Goal: Book appointment/travel/reservation

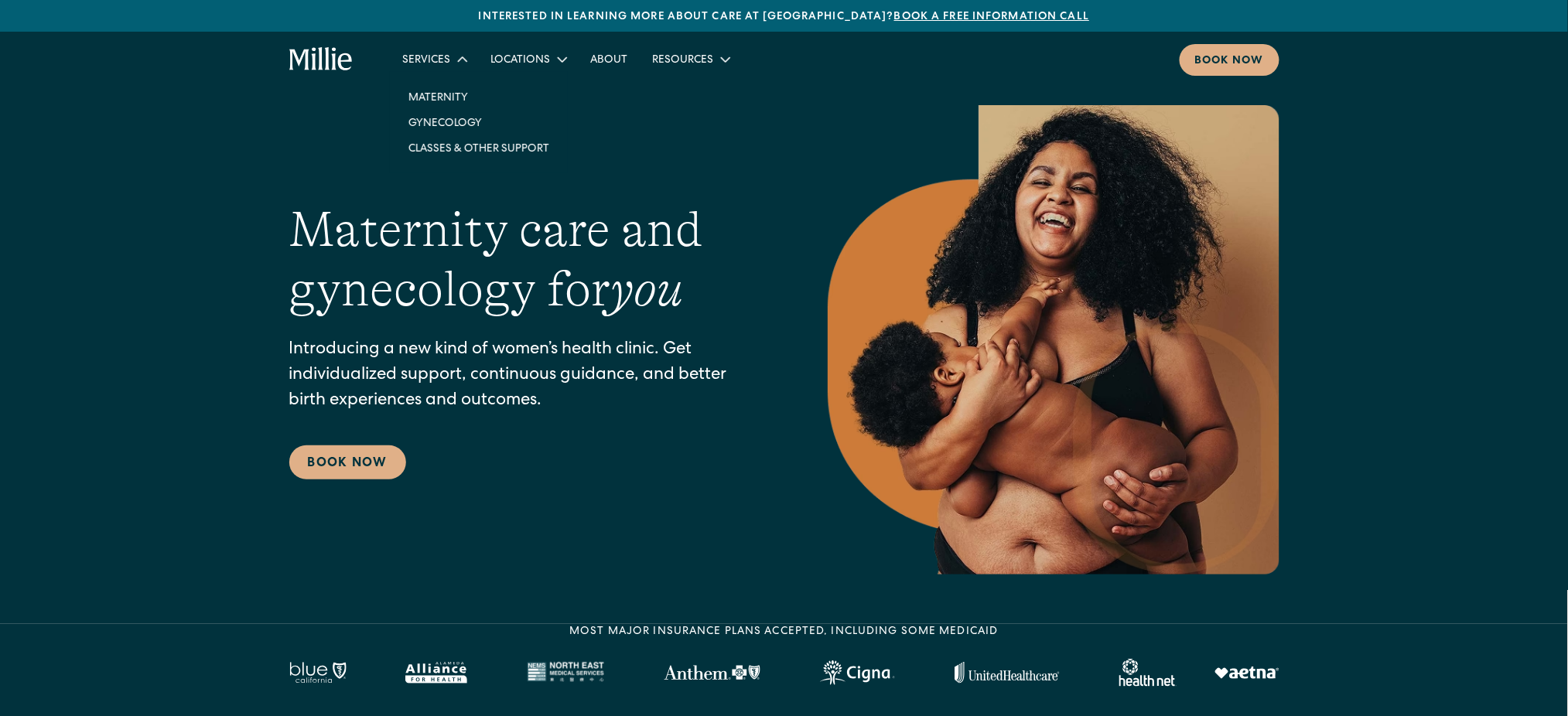
click at [418, 57] on div "Services" at bounding box center [426, 61] width 48 height 17
click at [1419, 98] on section "Maternity care and gynecology for you Introducing a new kind of women’s health …" at bounding box center [784, 312] width 1568 height 624
click at [423, 56] on div "Services" at bounding box center [426, 61] width 48 height 17
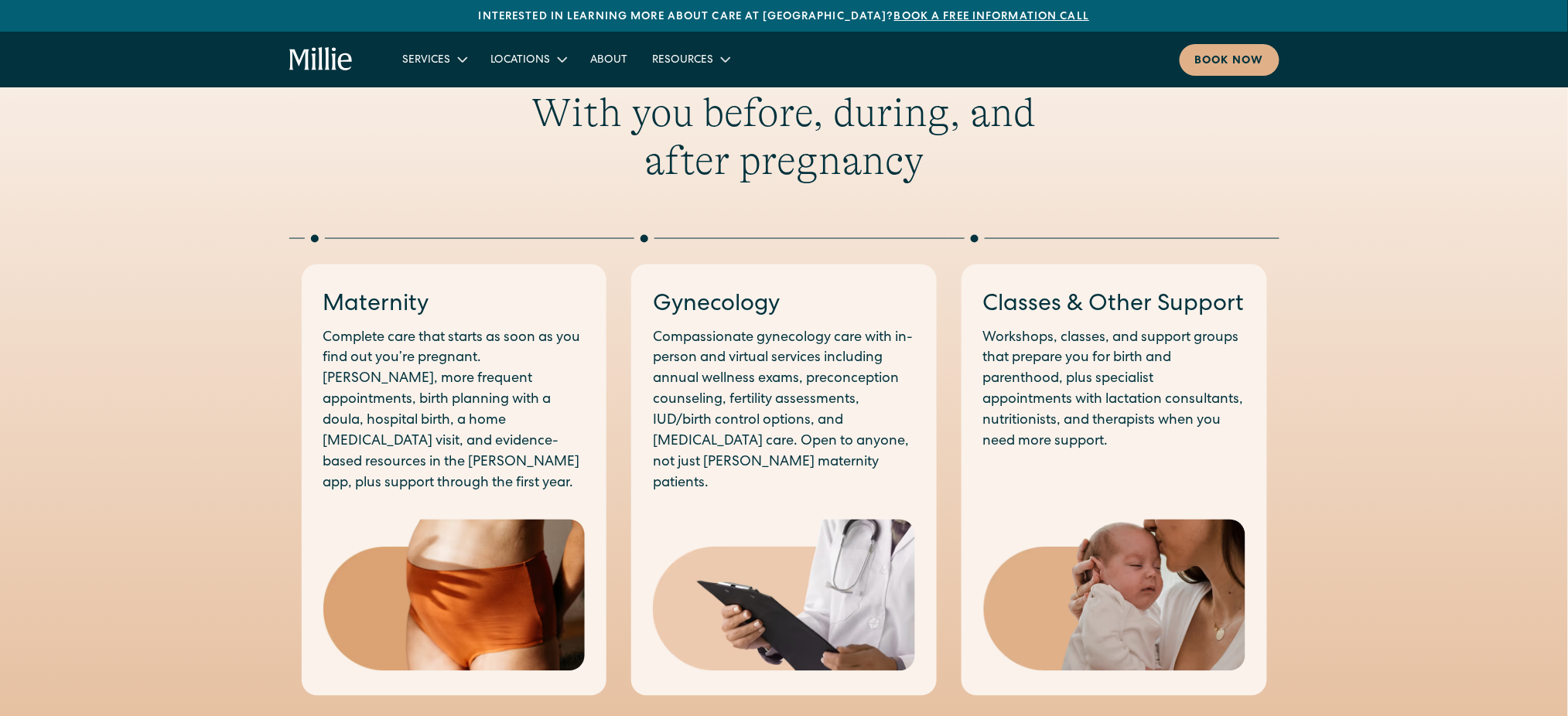
scroll to position [707, 0]
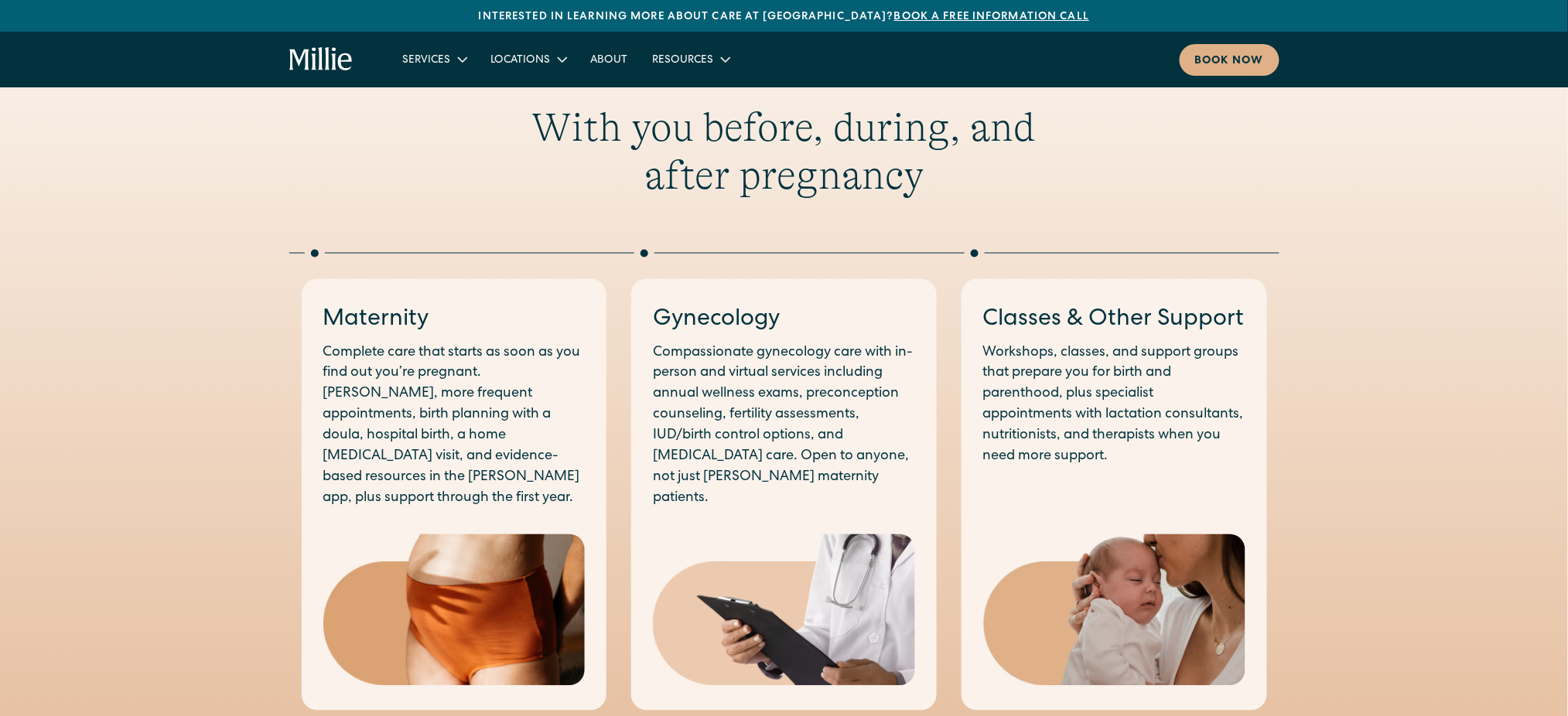
click at [335, 170] on div "With you before, during, and after pregnancy" at bounding box center [784, 152] width 990 height 96
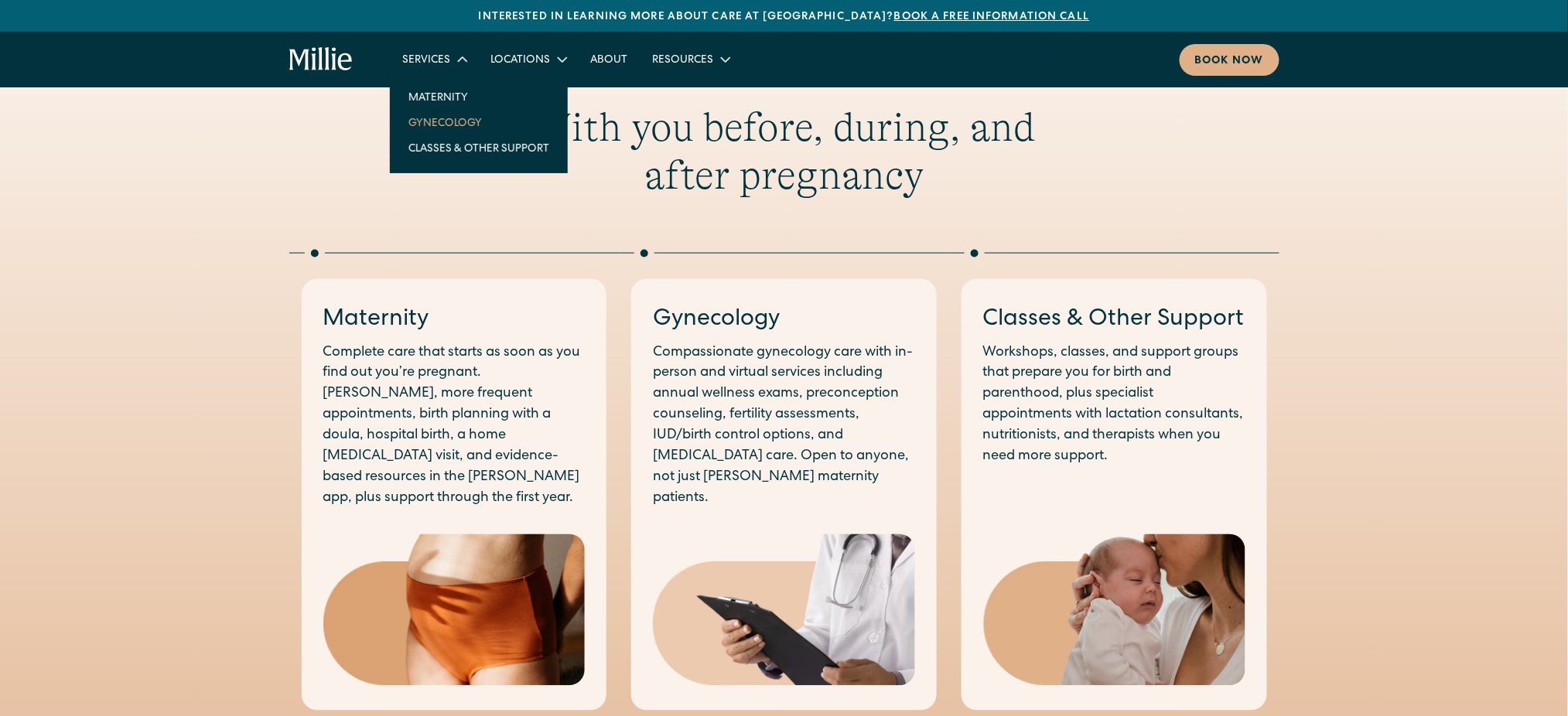
click at [436, 123] on link "Gynecology" at bounding box center [478, 122] width 165 height 26
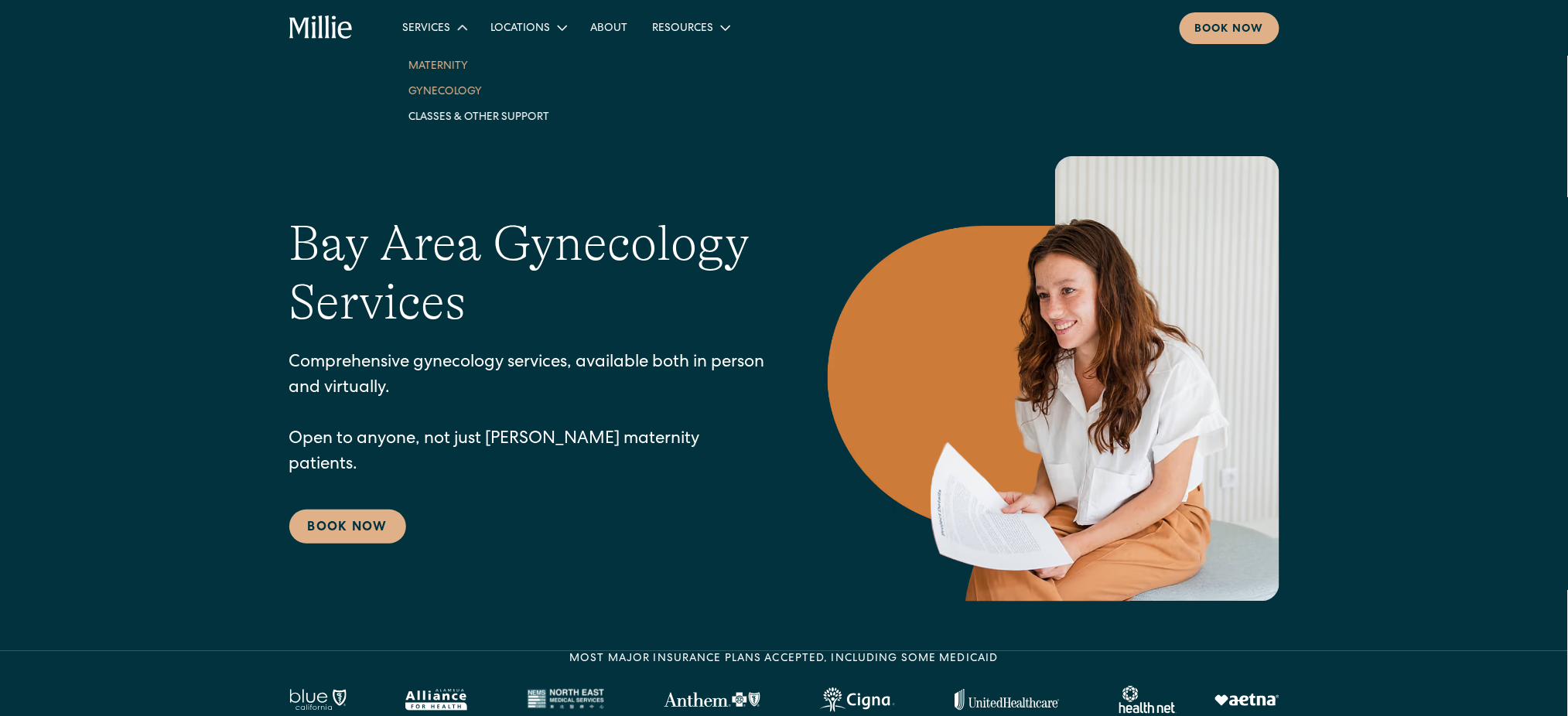
click at [455, 63] on link "Maternity" at bounding box center [478, 65] width 165 height 26
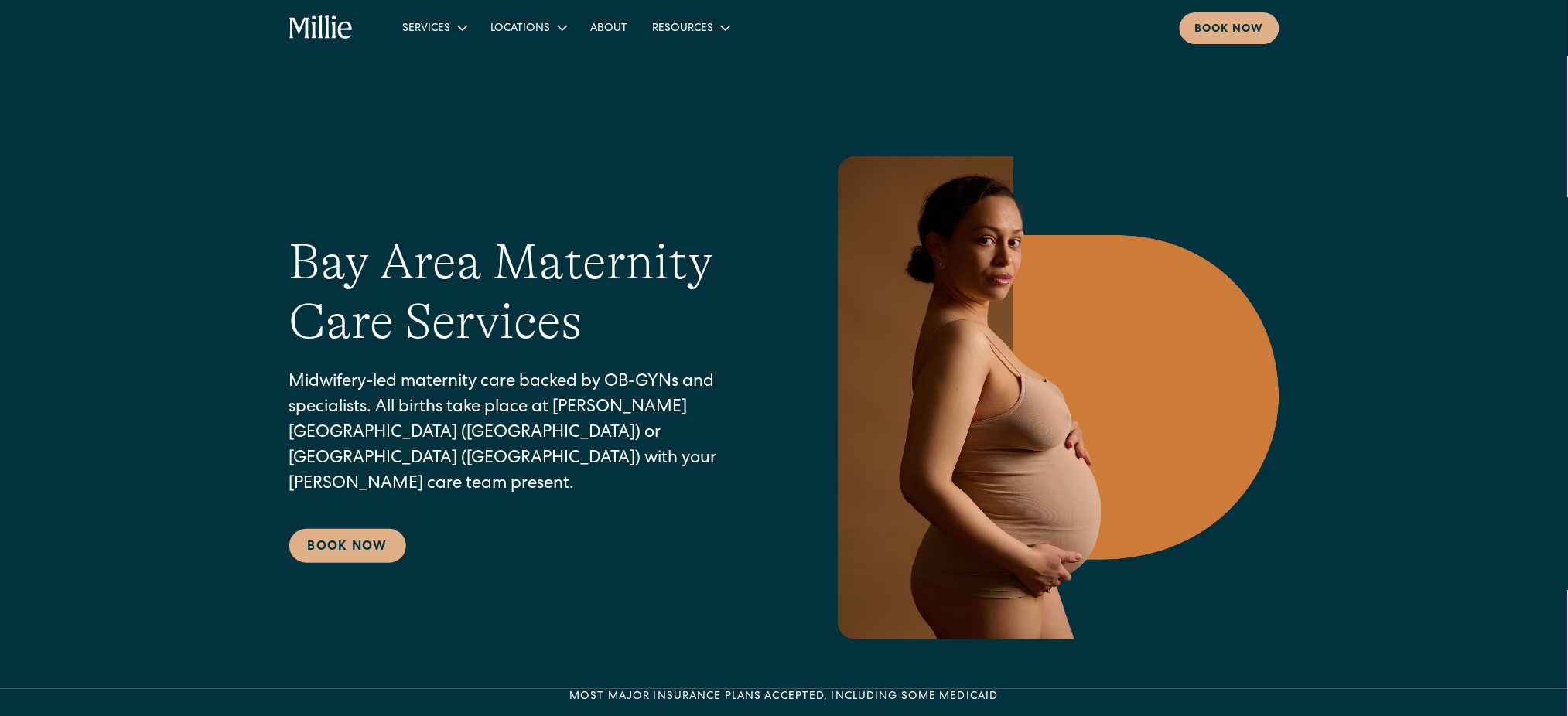
click at [315, 37] on icon "home" at bounding box center [320, 28] width 64 height 25
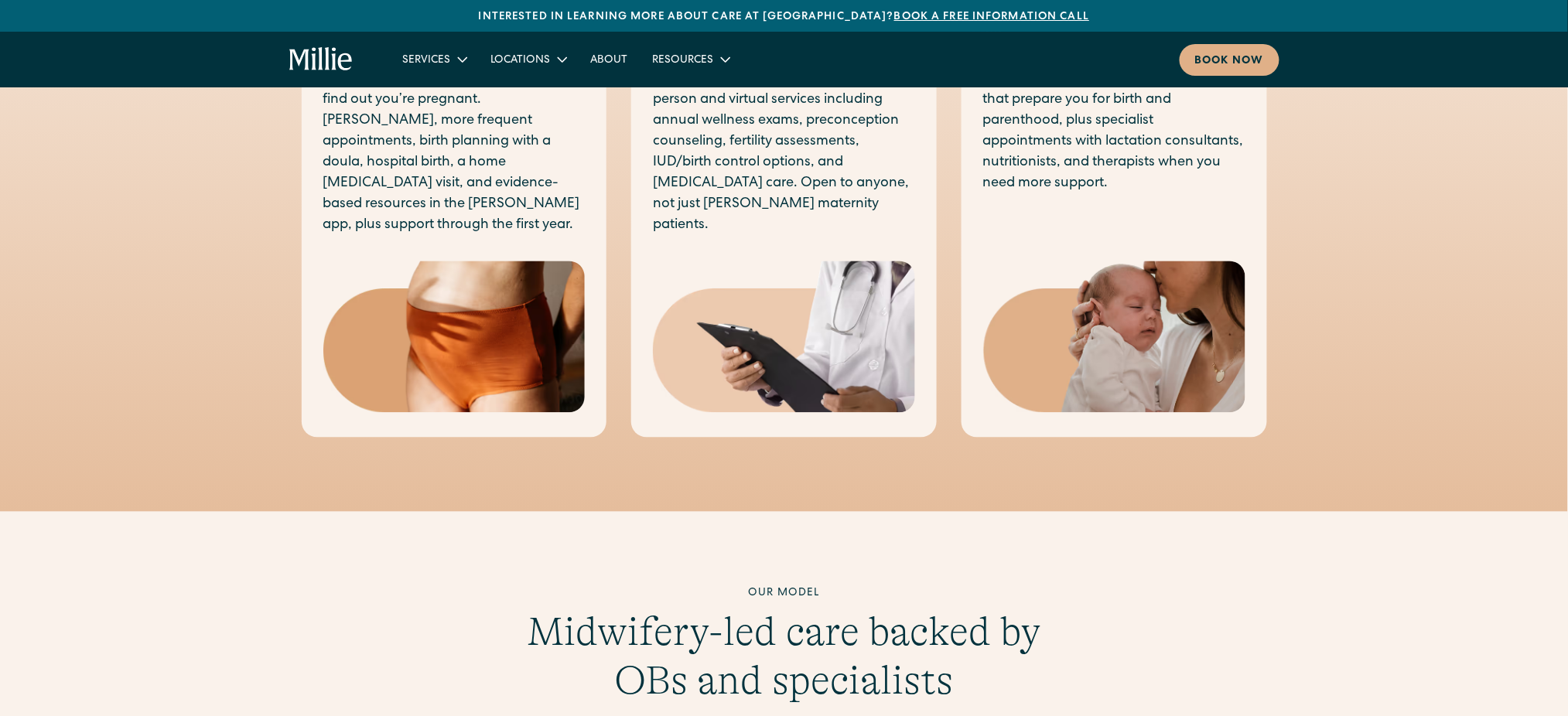
scroll to position [721, 0]
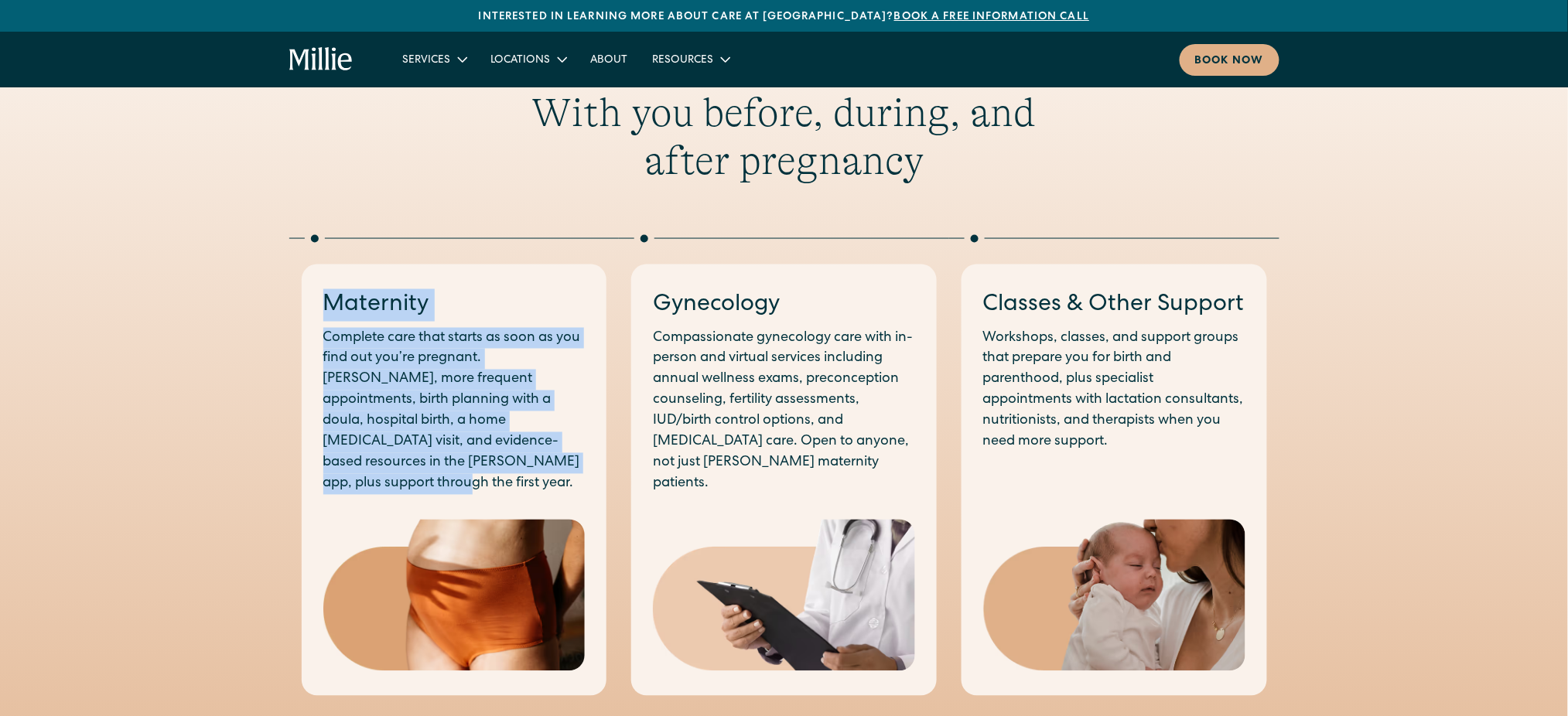
drag, startPoint x: 488, startPoint y: 470, endPoint x: 325, endPoint y: 281, distance: 249.6
click at [325, 281] on div "Maternity Complete care that starts as soon as you find out you’re pregnant. Lo…" at bounding box center [454, 480] width 305 height 432
copy div "Maternity Complete care that starts as soon as you find out you’re pregnant. Lo…"
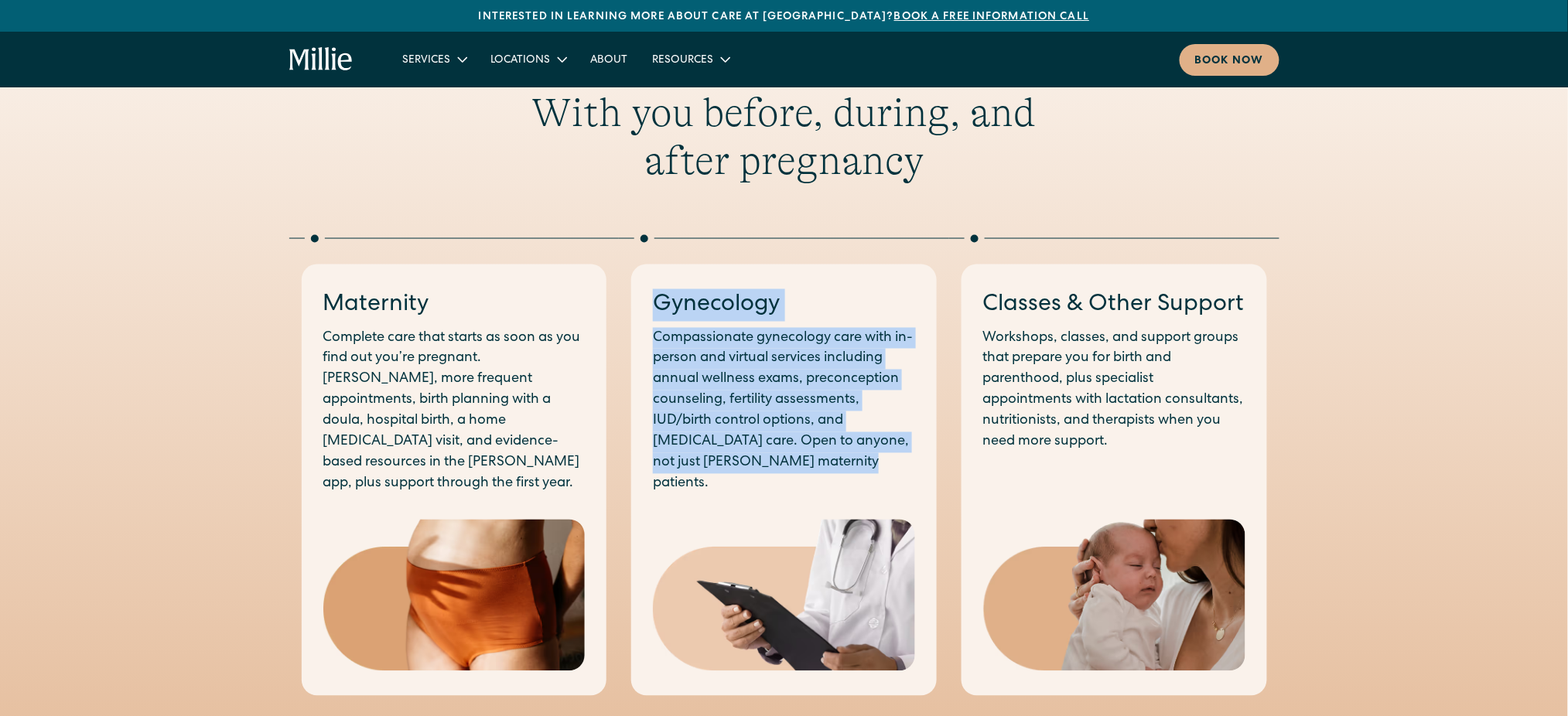
drag, startPoint x: 856, startPoint y: 462, endPoint x: 649, endPoint y: 301, distance: 262.2
click at [649, 301] on div "Gynecology Compassionate gynecology care with in-person and virtual services in…" at bounding box center [784, 480] width 305 height 432
copy div "Gynecology Compassionate gynecology care with in-person and virtual services in…"
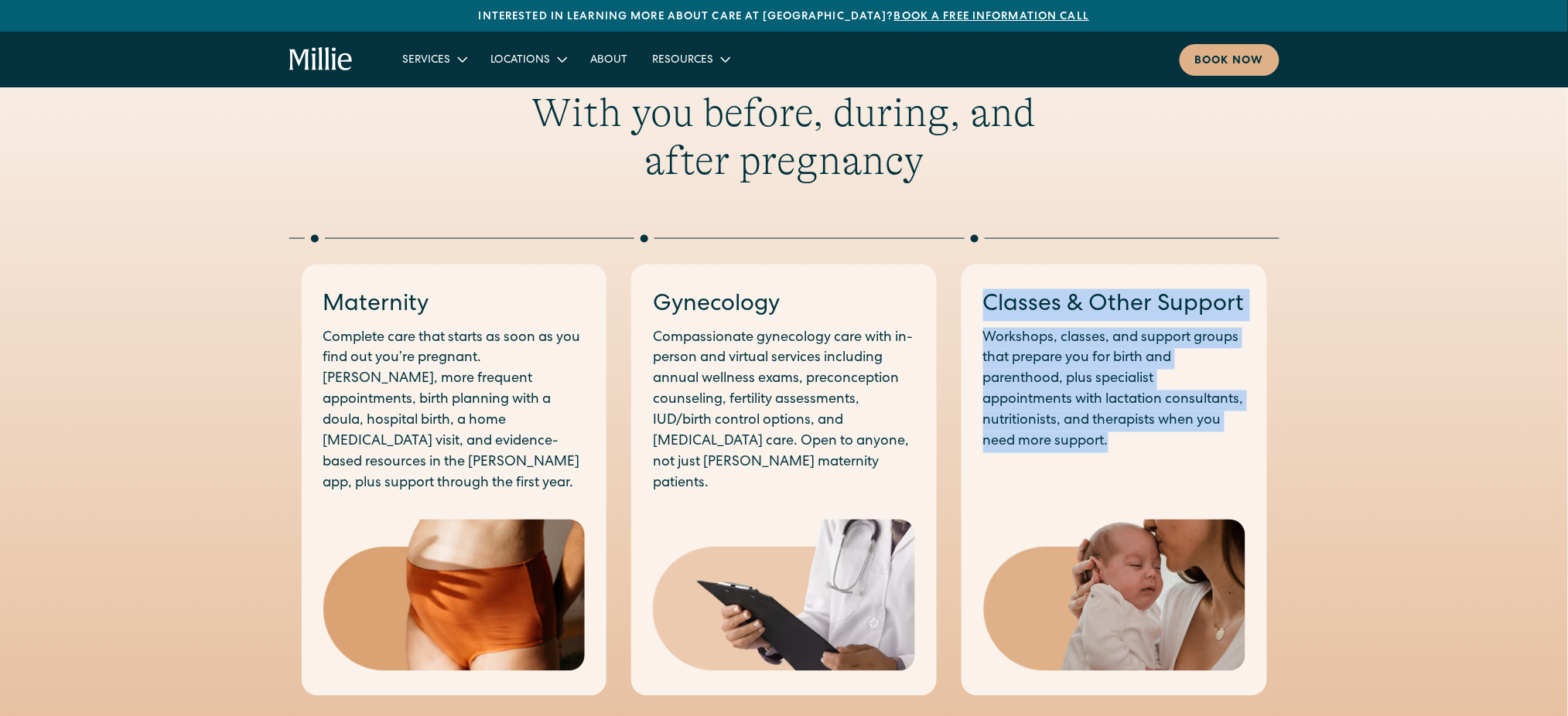
drag, startPoint x: 979, startPoint y: 296, endPoint x: 1204, endPoint y: 442, distance: 268.2
click at [1204, 442] on div "Classes & Other Support Workshops, classes, and support groups that prepare you…" at bounding box center [1114, 480] width 305 height 432
copy div "Classes & Other Support Workshops, classes, and support groups that prepare you…"
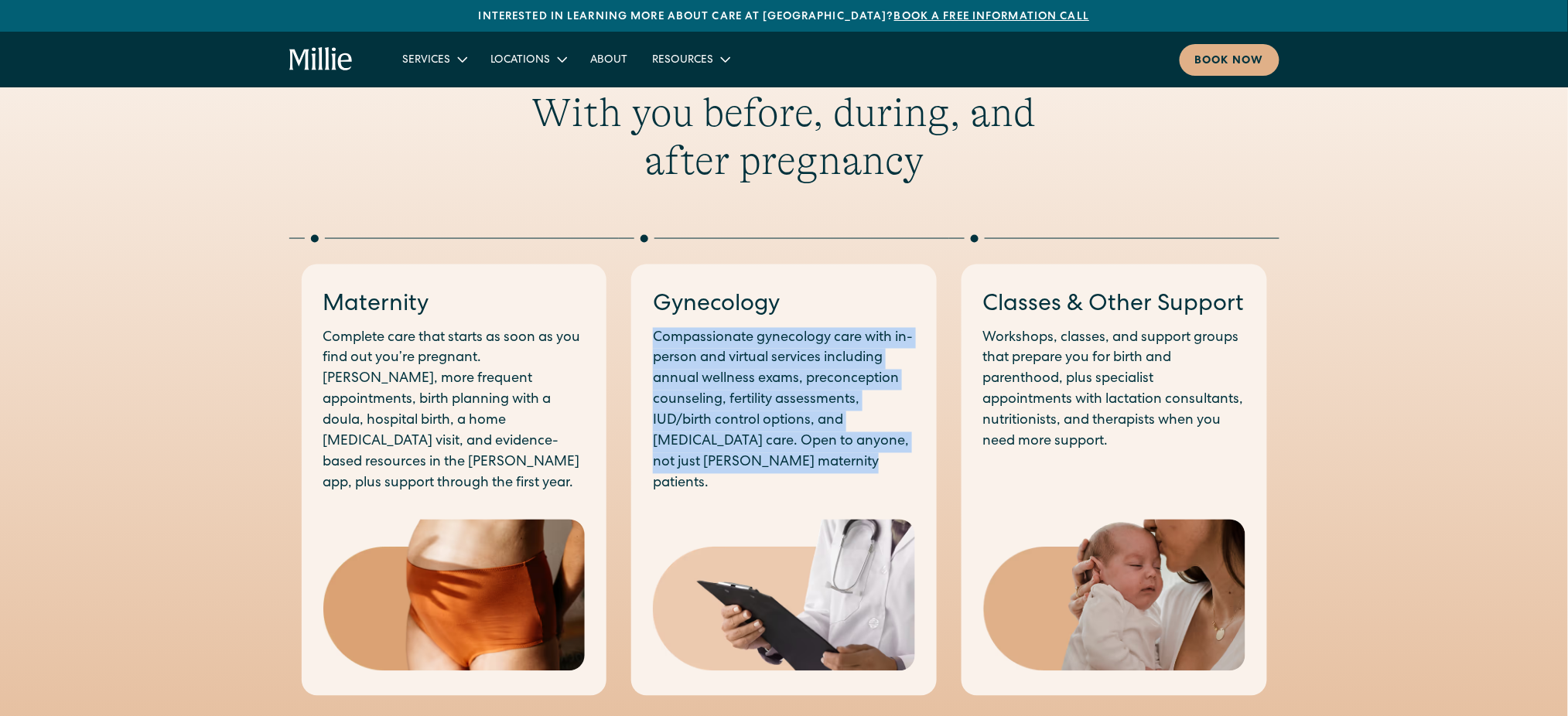
drag, startPoint x: 855, startPoint y: 462, endPoint x: 651, endPoint y: 339, distance: 238.2
click at [651, 339] on div "Gynecology Compassionate gynecology care with in-person and virtual services in…" at bounding box center [784, 480] width 305 height 432
copy p "Compassionate gynecology care with in-person and virtual services including ann…"
click at [1225, 69] on div "Book now" at bounding box center [1229, 61] width 69 height 17
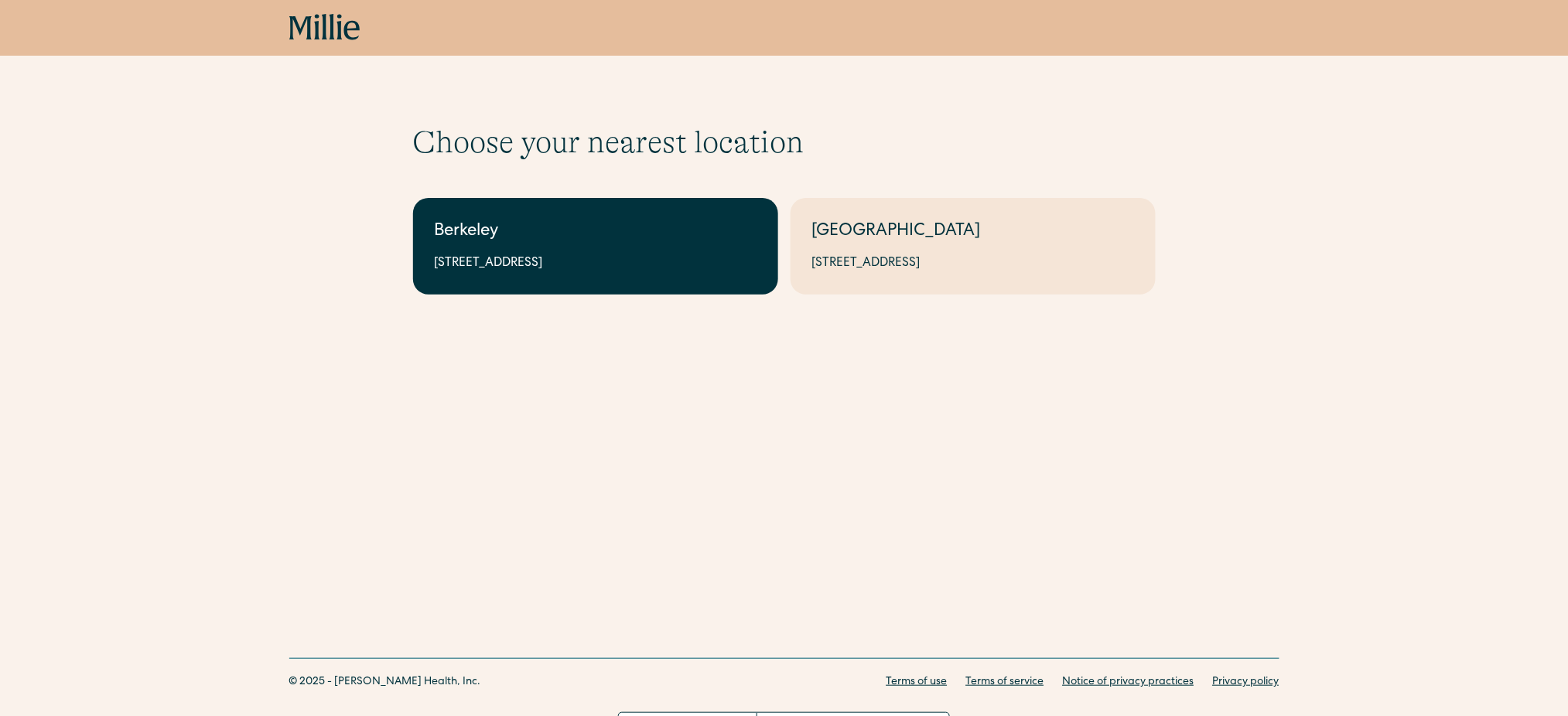
click at [681, 245] on link "Berkeley 2999 Regent St, Suite 524, Berkeley, CA 94705" at bounding box center [596, 246] width 365 height 96
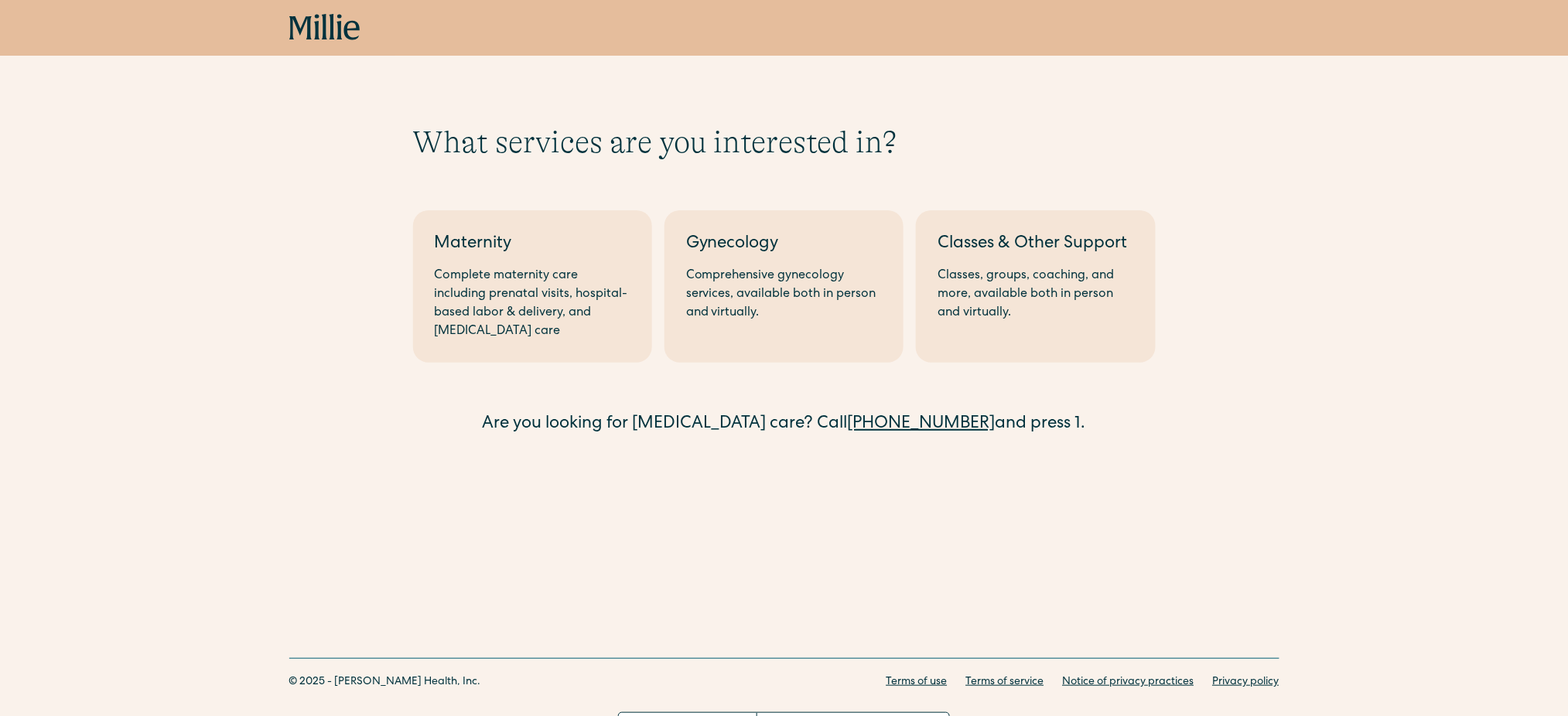
click at [225, 277] on div "What services are you interested in? Berkeley Maternity Complete maternity care…" at bounding box center [784, 280] width 1568 height 314
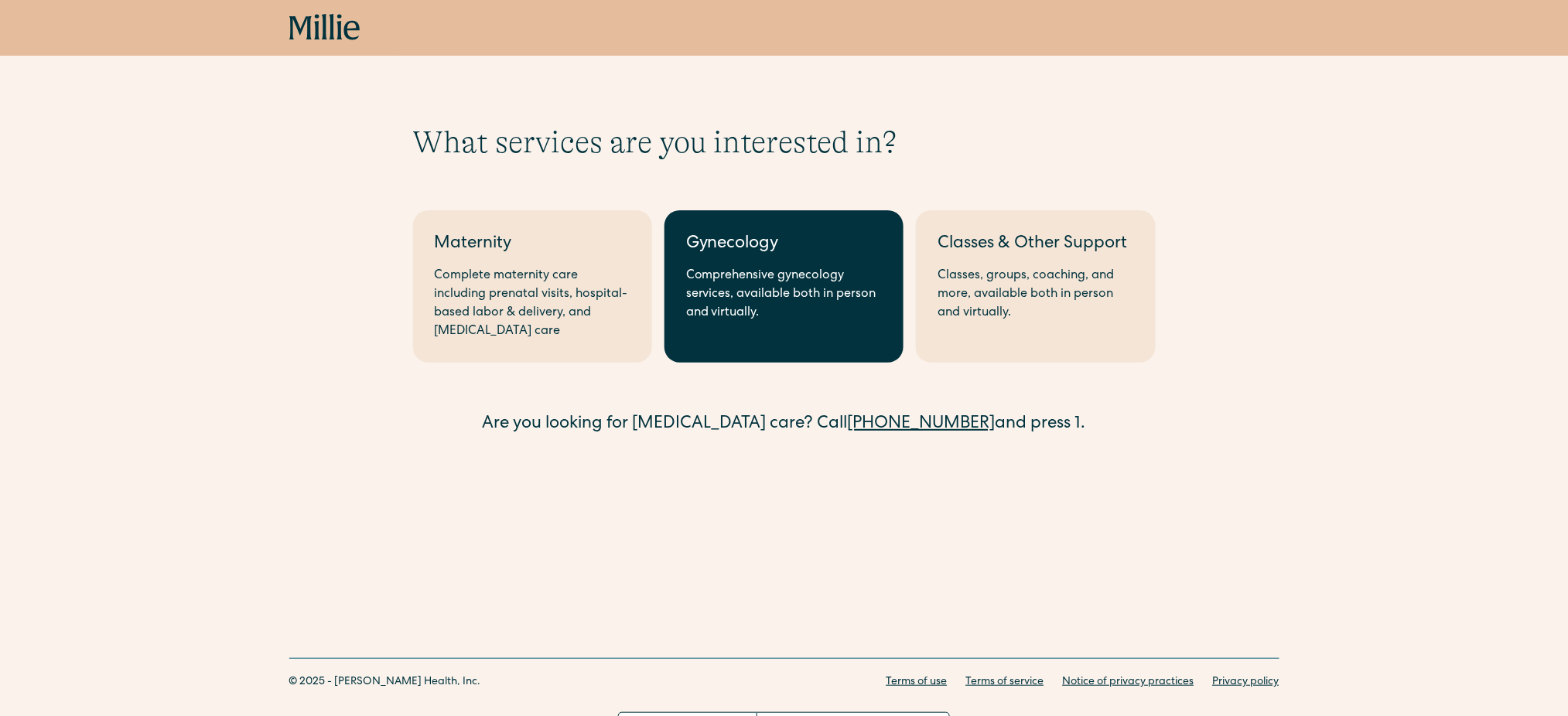
click at [769, 283] on div "Comprehensive gynecology services, available both in person and virtually." at bounding box center [784, 294] width 196 height 56
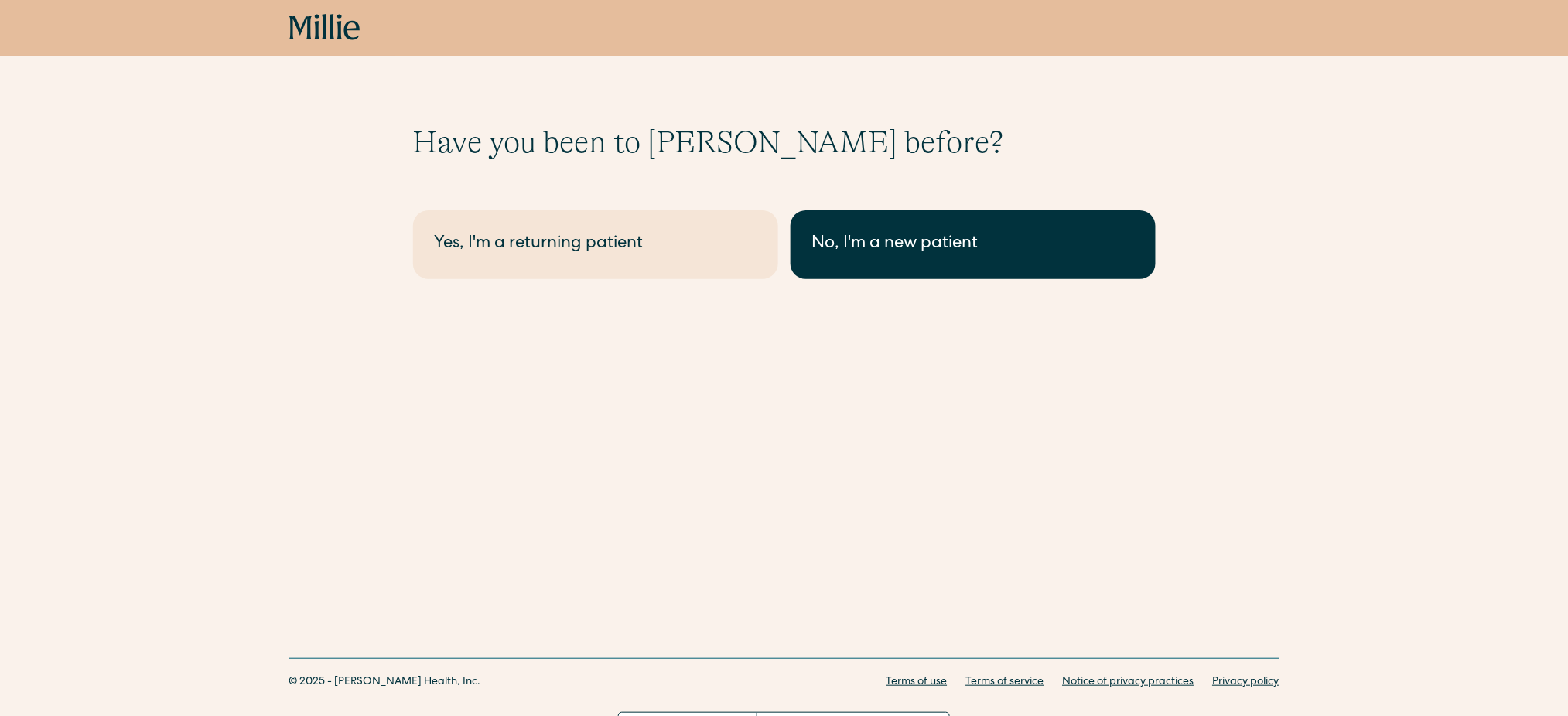
click at [862, 246] on div "No, I'm a new patient" at bounding box center [973, 245] width 322 height 26
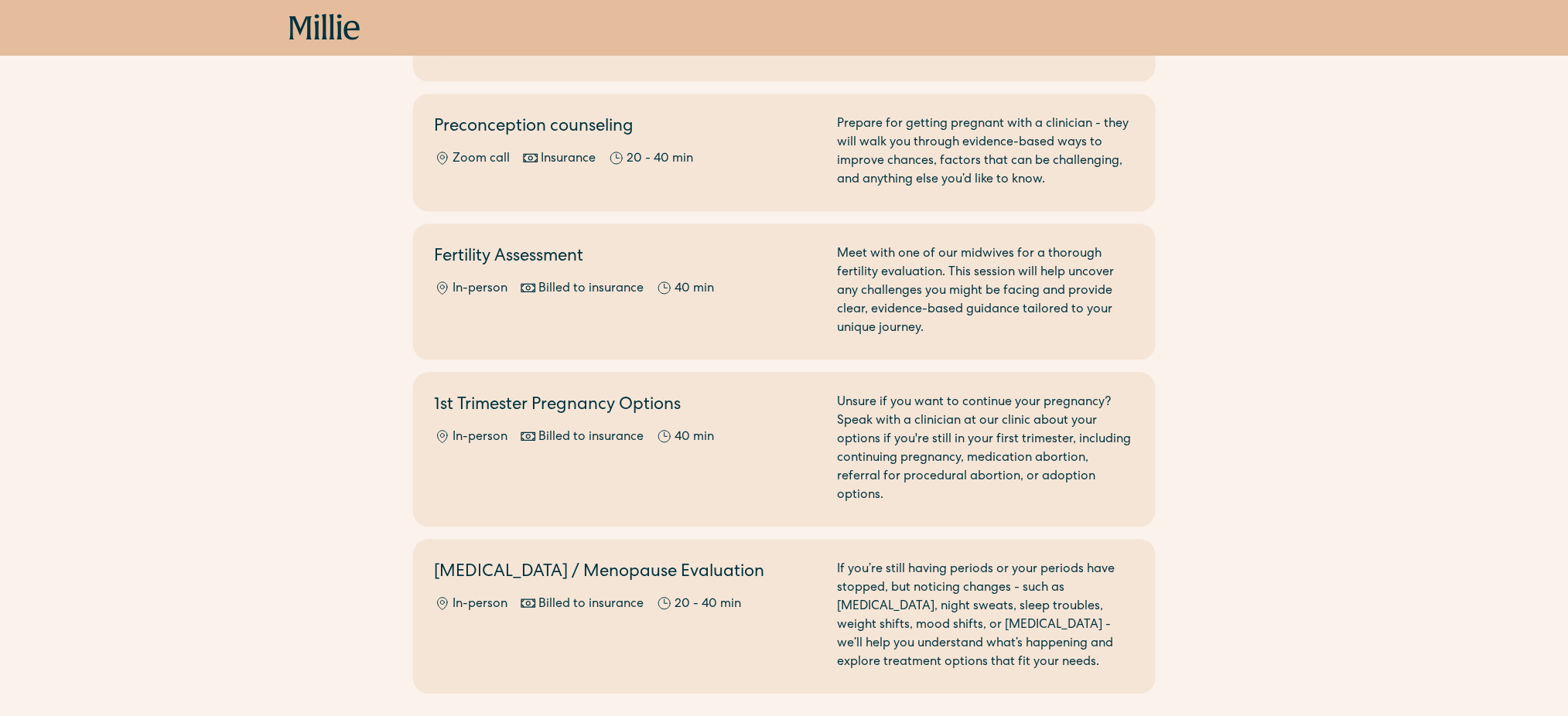
scroll to position [1030, 0]
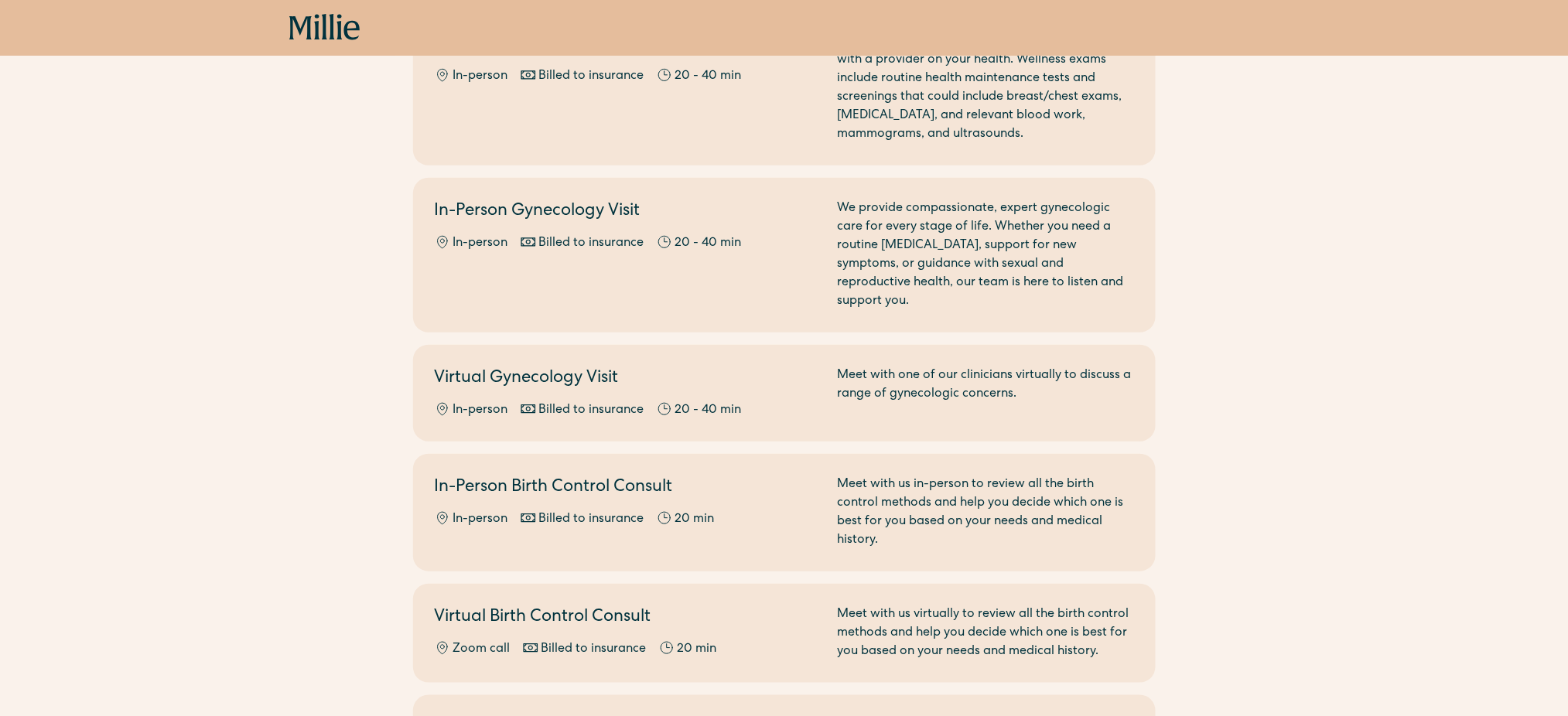
scroll to position [0, 0]
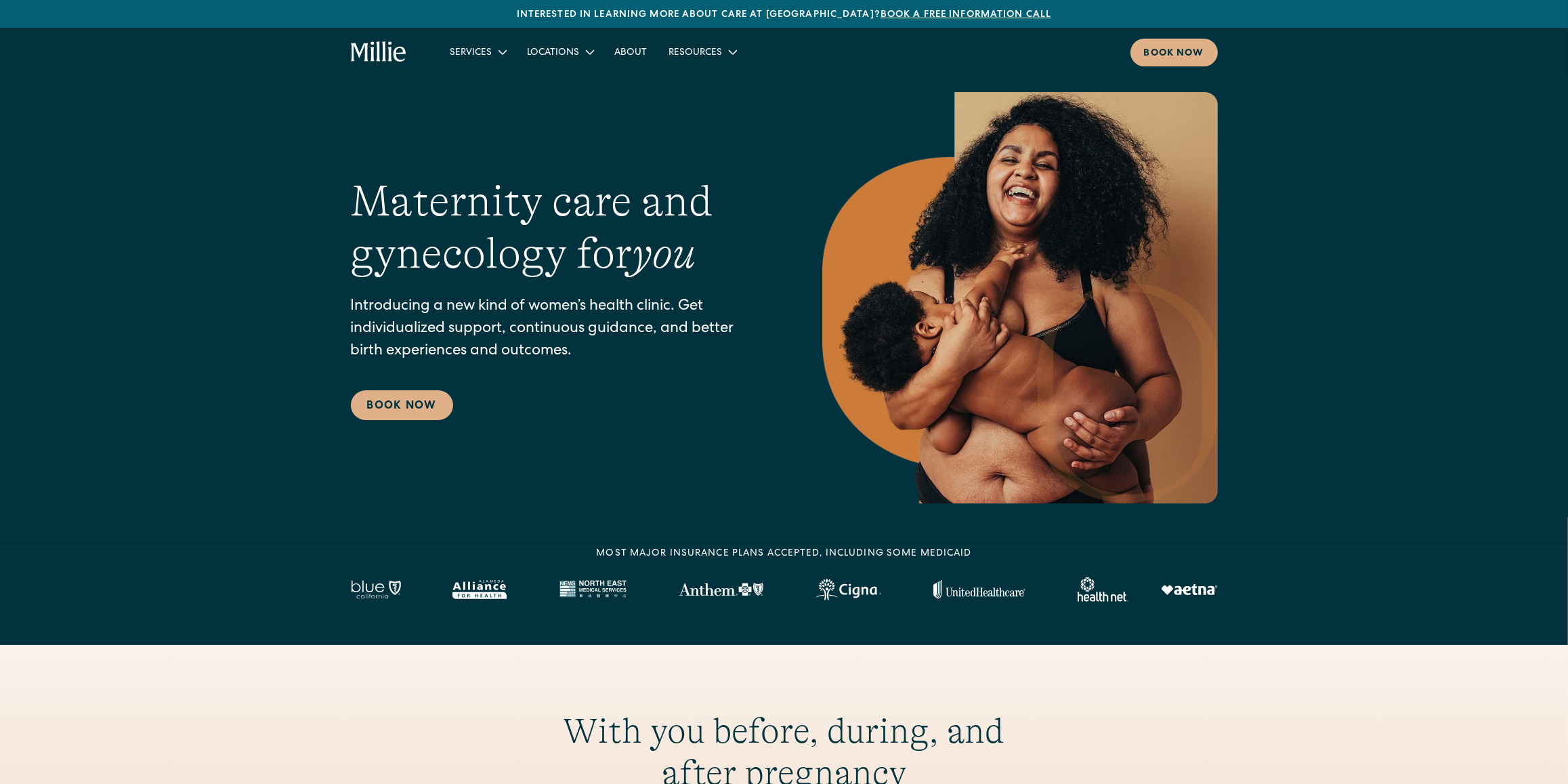
drag, startPoint x: 0, startPoint y: 0, endPoint x: 481, endPoint y: 49, distance: 483.5
click at [481, 49] on div "Services" at bounding box center [471, 53] width 42 height 15
click at [1103, 58] on nav "Services Maternity Gynecology Classes & Other Support Locations Berkeley South …" at bounding box center [828, 52] width 779 height 28
click at [1149, 57] on div "Book now" at bounding box center [1174, 54] width 60 height 15
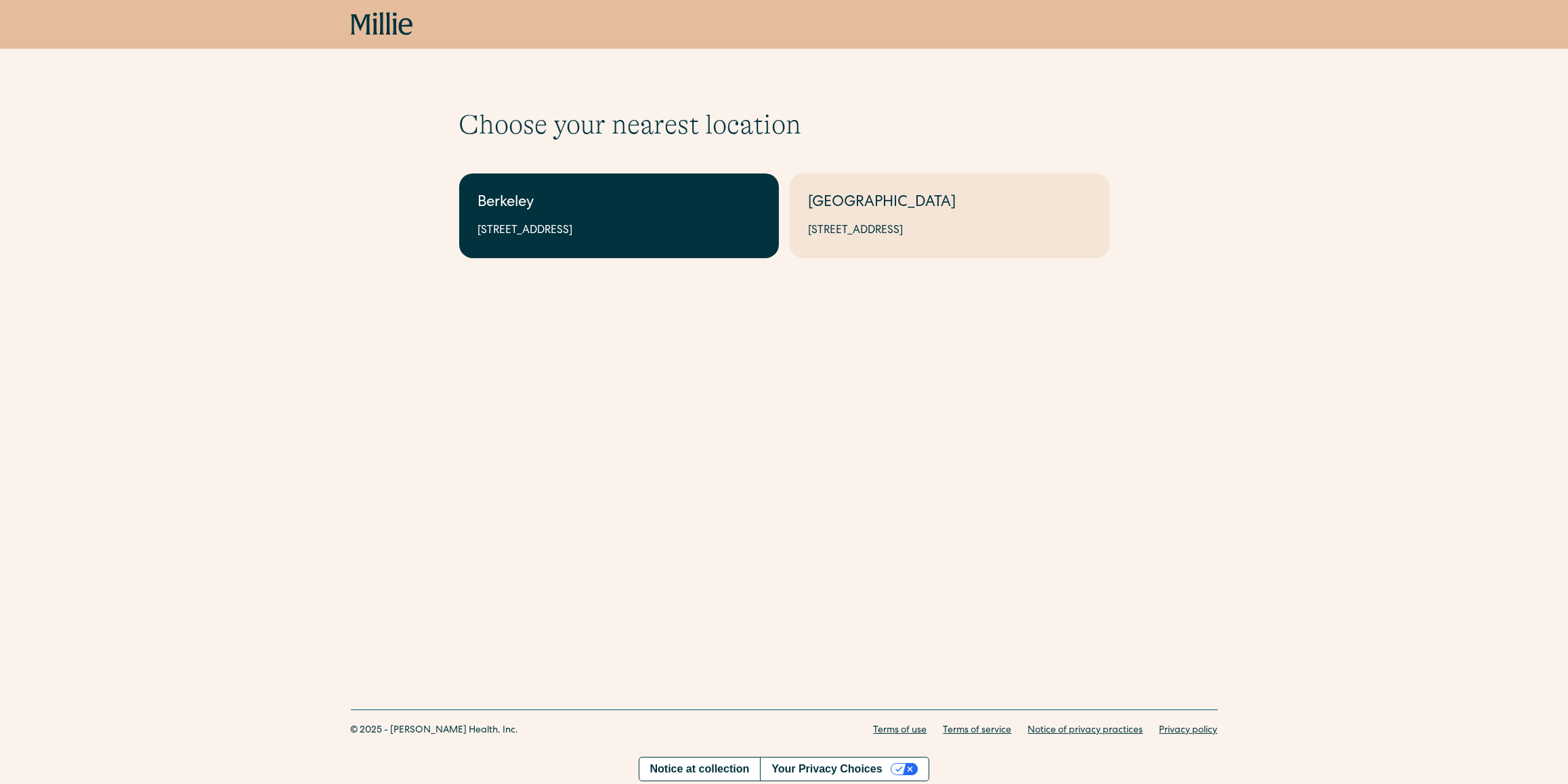
click at [587, 199] on div "Berkeley" at bounding box center [619, 204] width 282 height 23
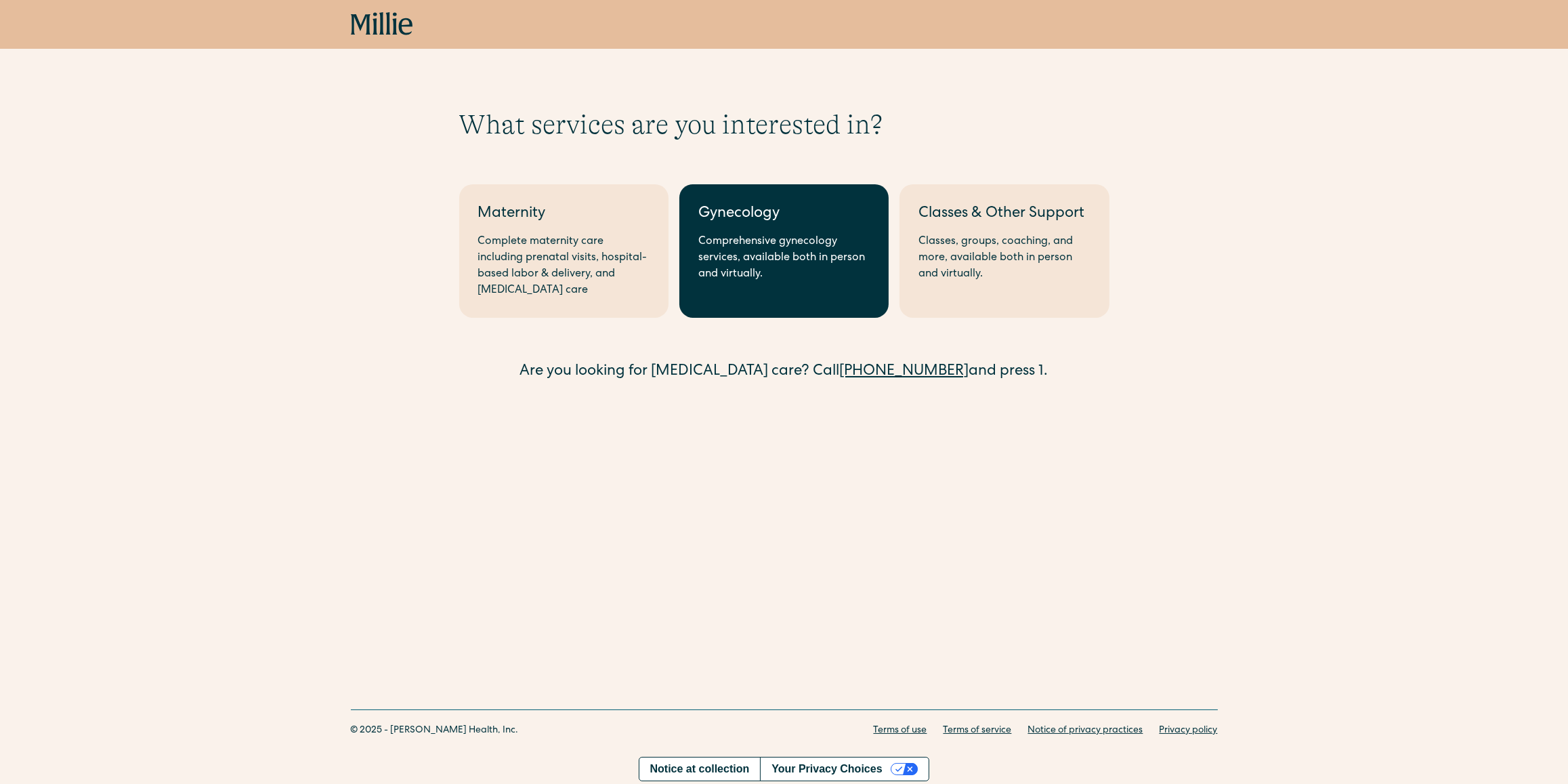
click at [734, 273] on div "Comprehensive gynecology services, available both in person and virtually." at bounding box center [784, 257] width 172 height 49
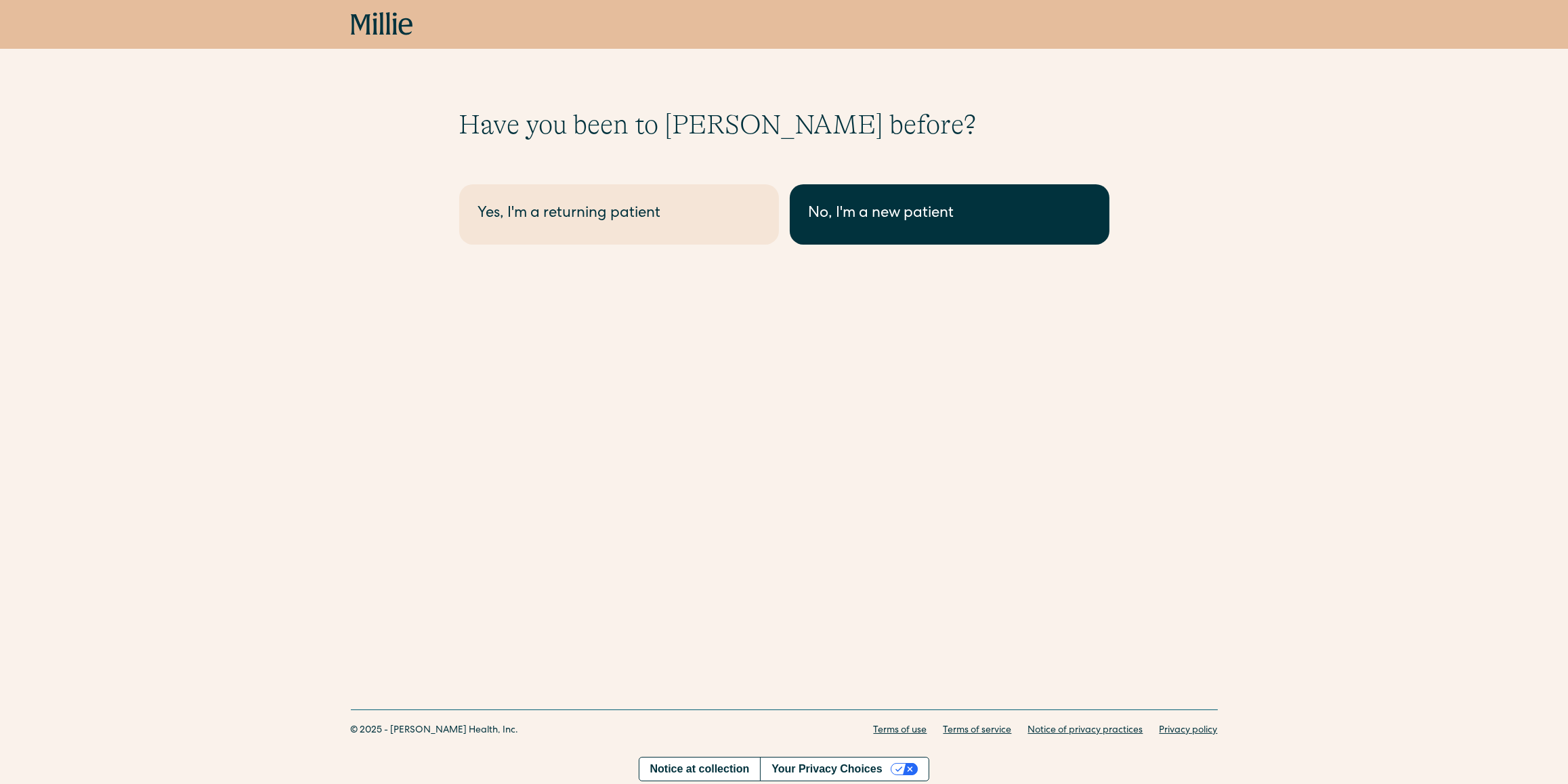
click at [861, 204] on div "No, I'm a new patient" at bounding box center [949, 215] width 282 height 23
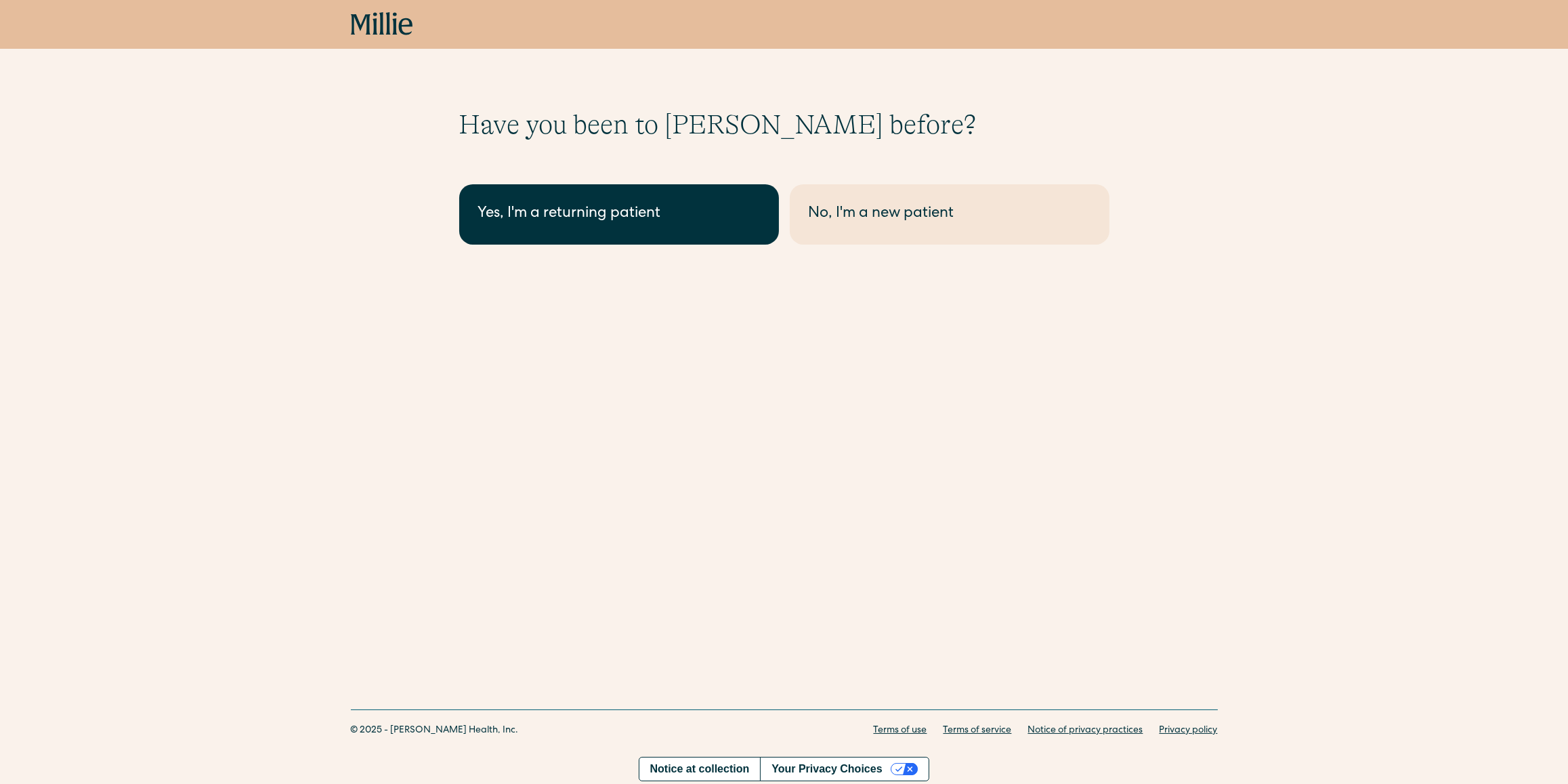
click at [597, 234] on link "Yes, I'm a returning patient" at bounding box center [619, 214] width 320 height 60
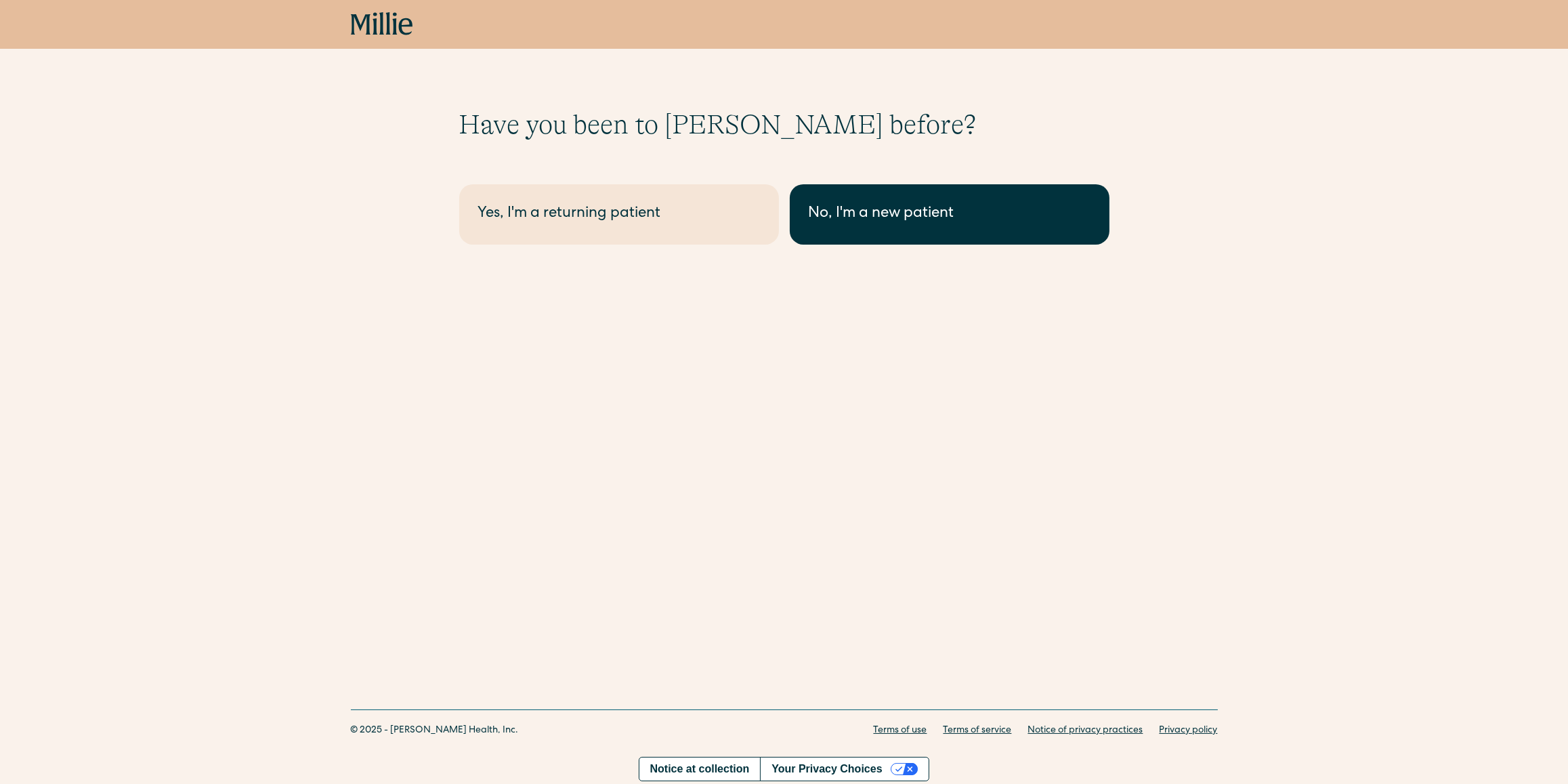
click at [869, 206] on div "No, I'm a new patient" at bounding box center [949, 215] width 282 height 23
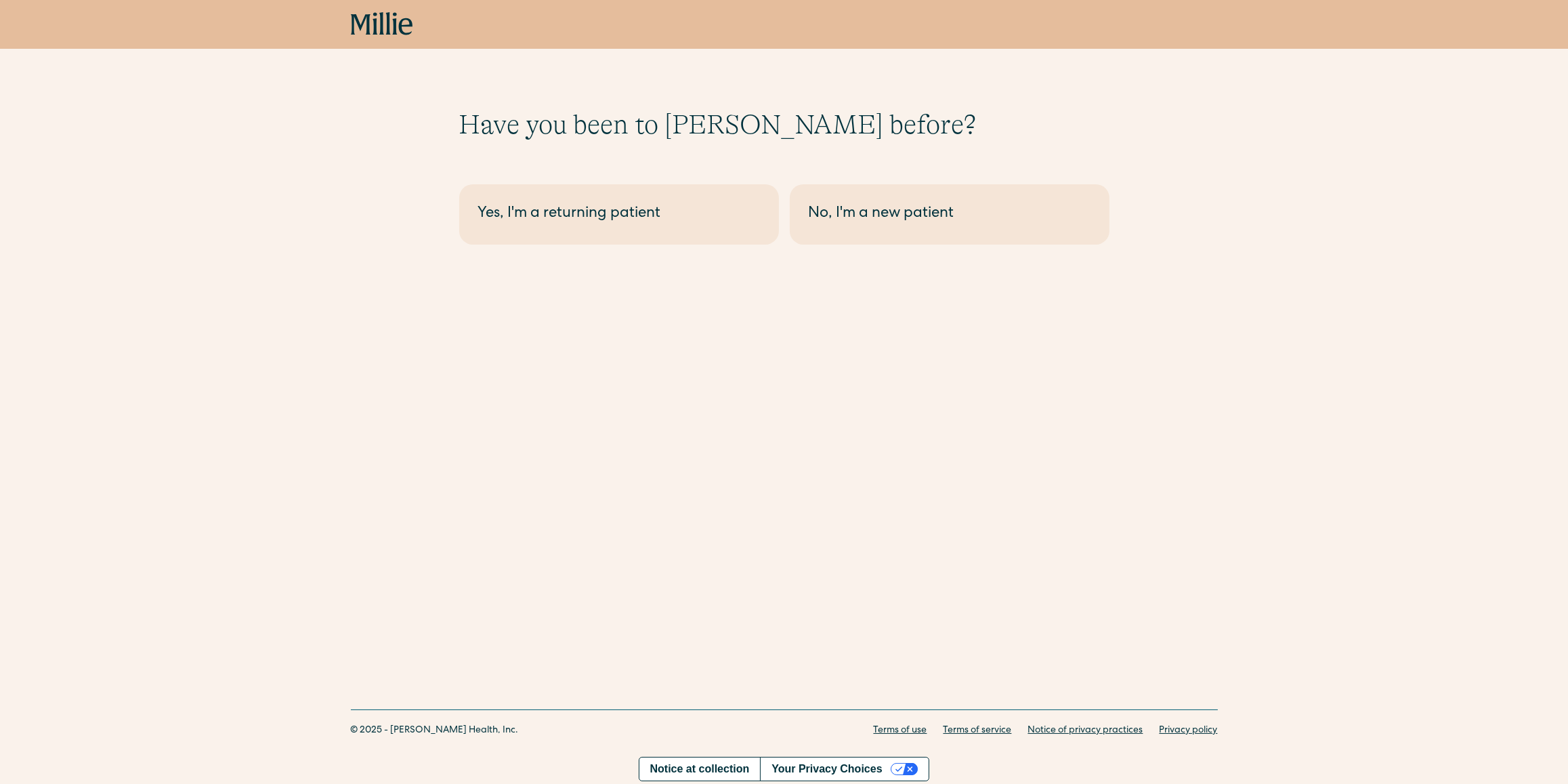
click at [379, 27] on icon at bounding box center [382, 25] width 63 height 25
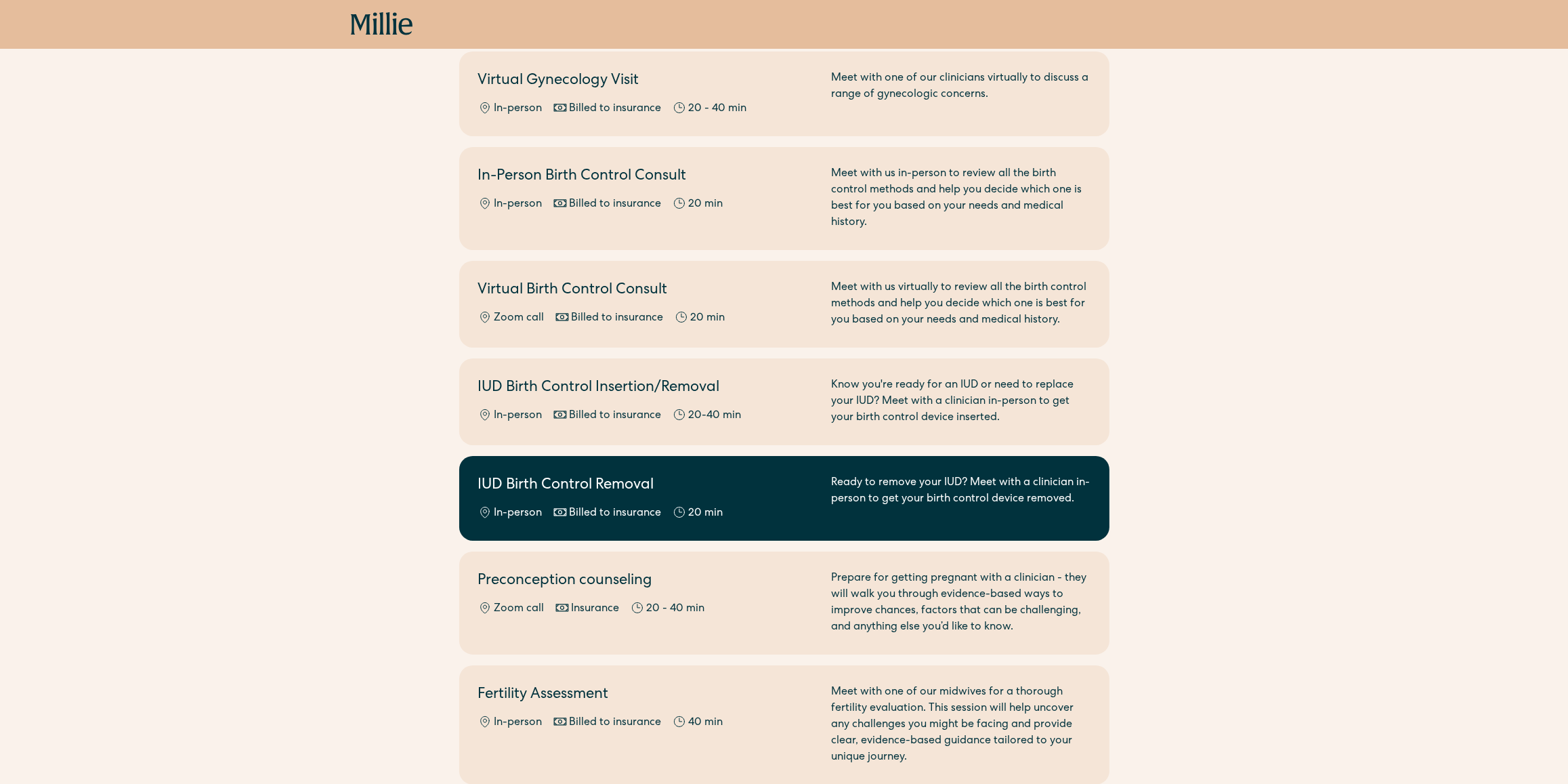
scroll to position [800, 0]
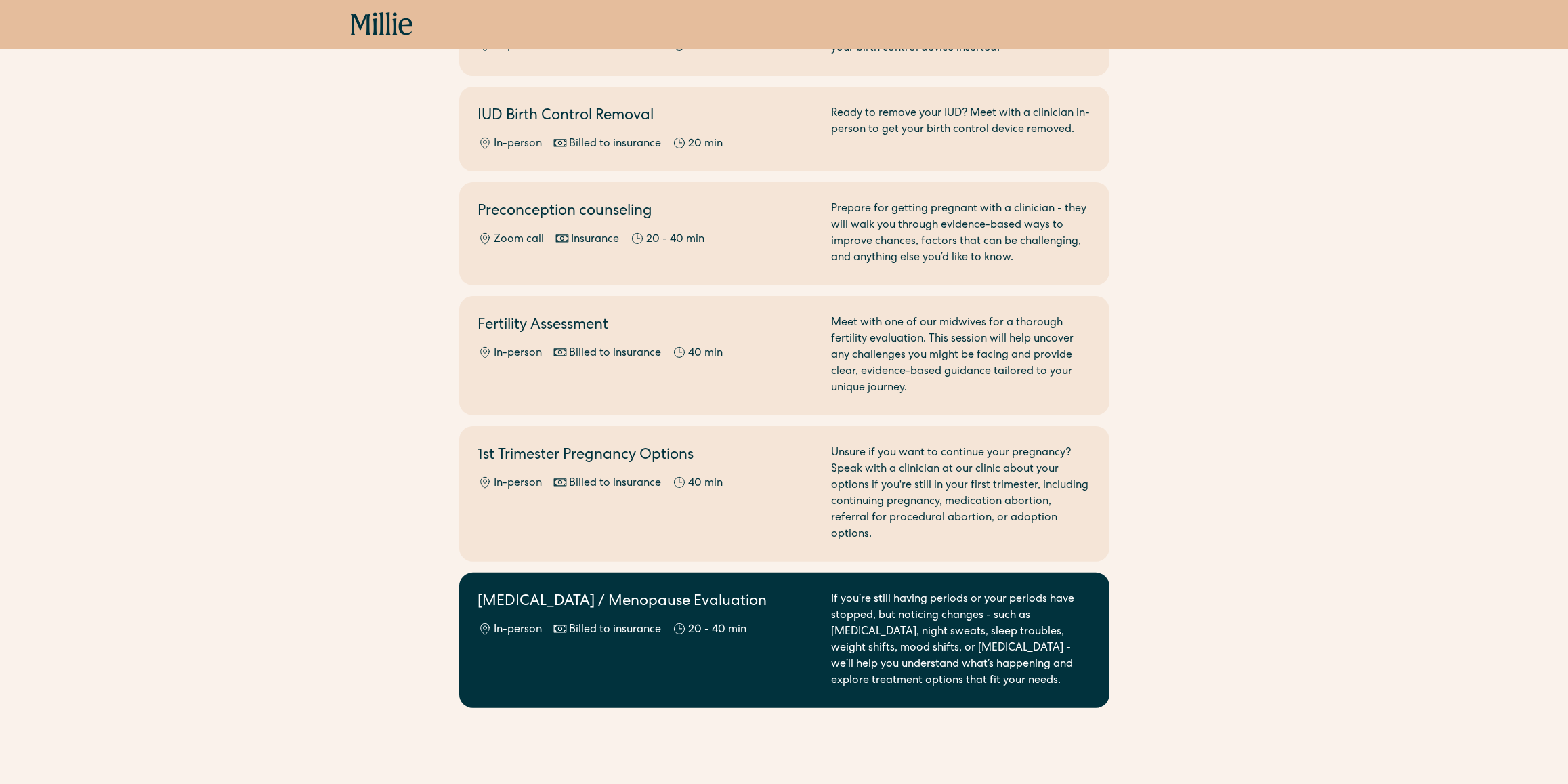
click at [832, 591] on div "If you’re still having periods or your periods have stopped, but noticing chang…" at bounding box center [960, 640] width 260 height 97
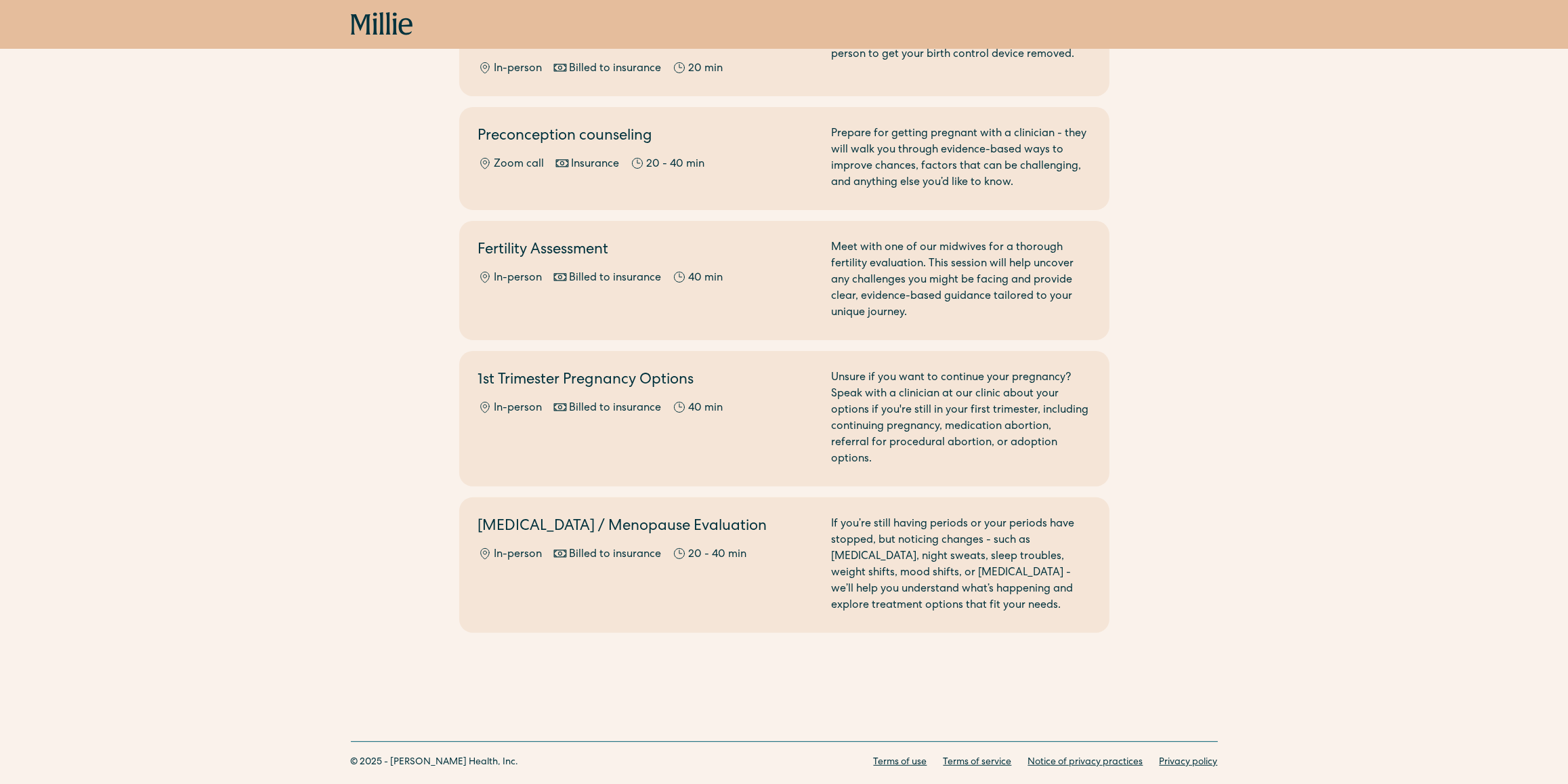
scroll to position [876, 0]
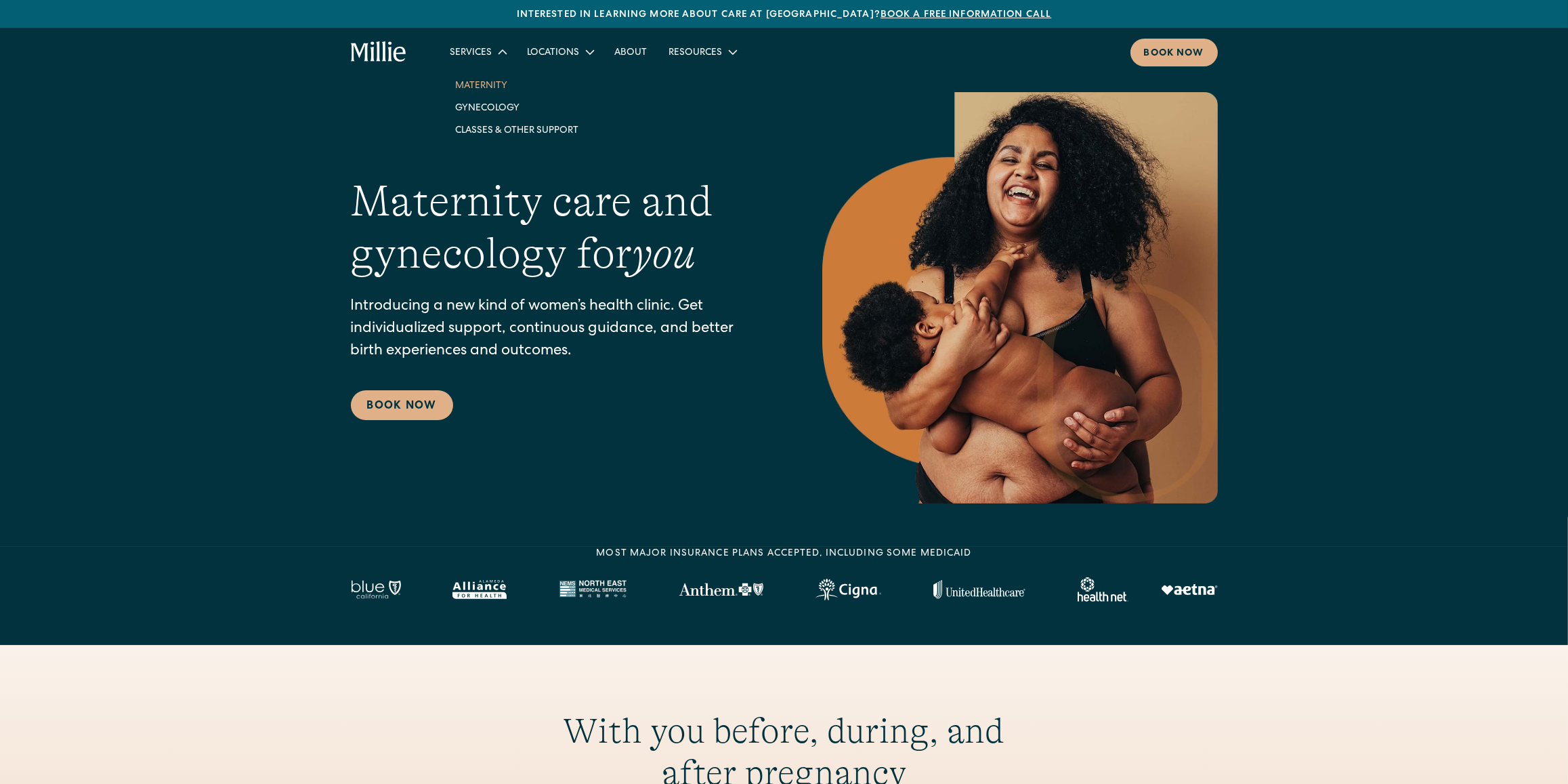
click at [496, 81] on link "Maternity" at bounding box center [516, 85] width 145 height 23
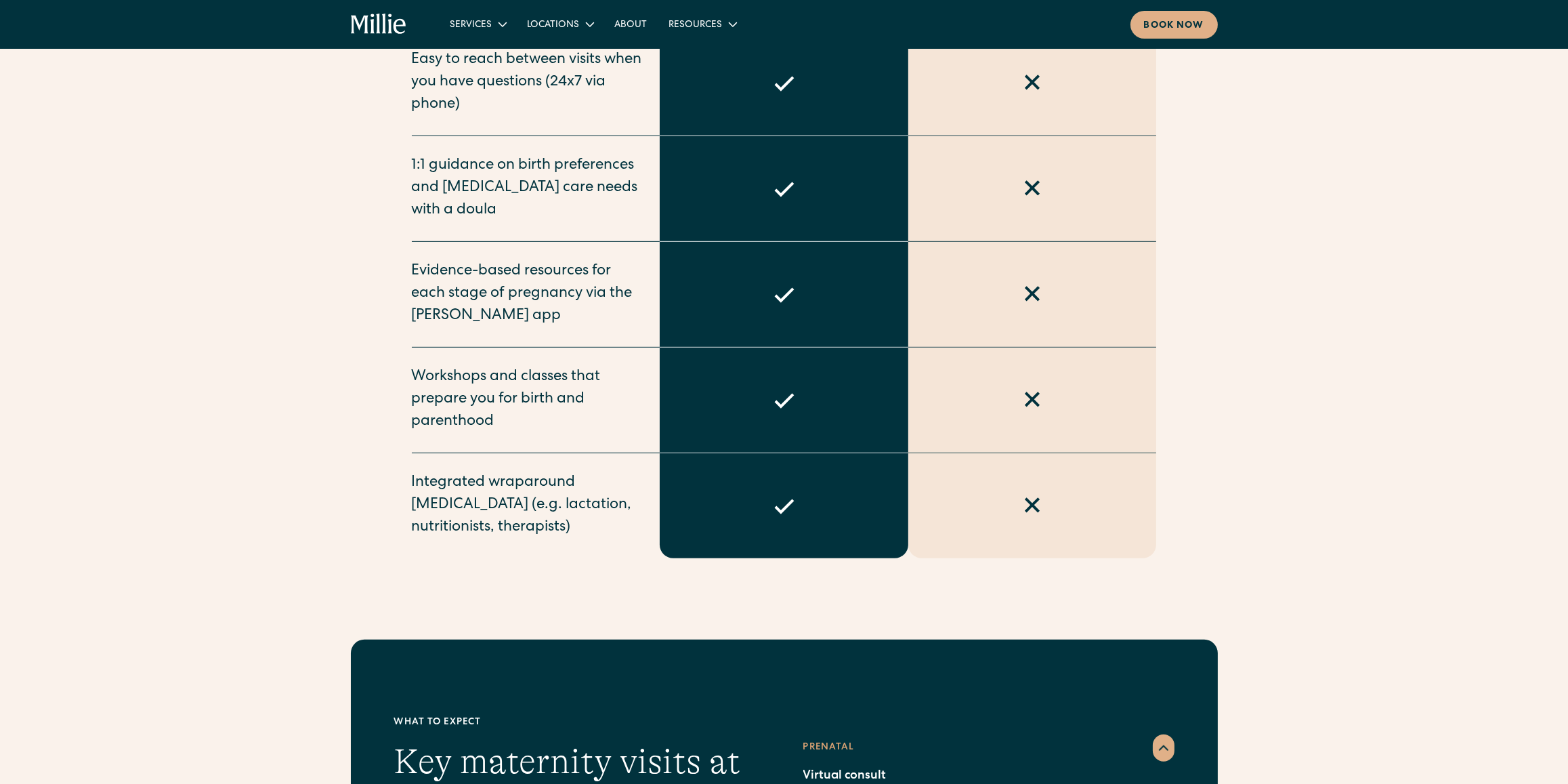
scroll to position [1601, 0]
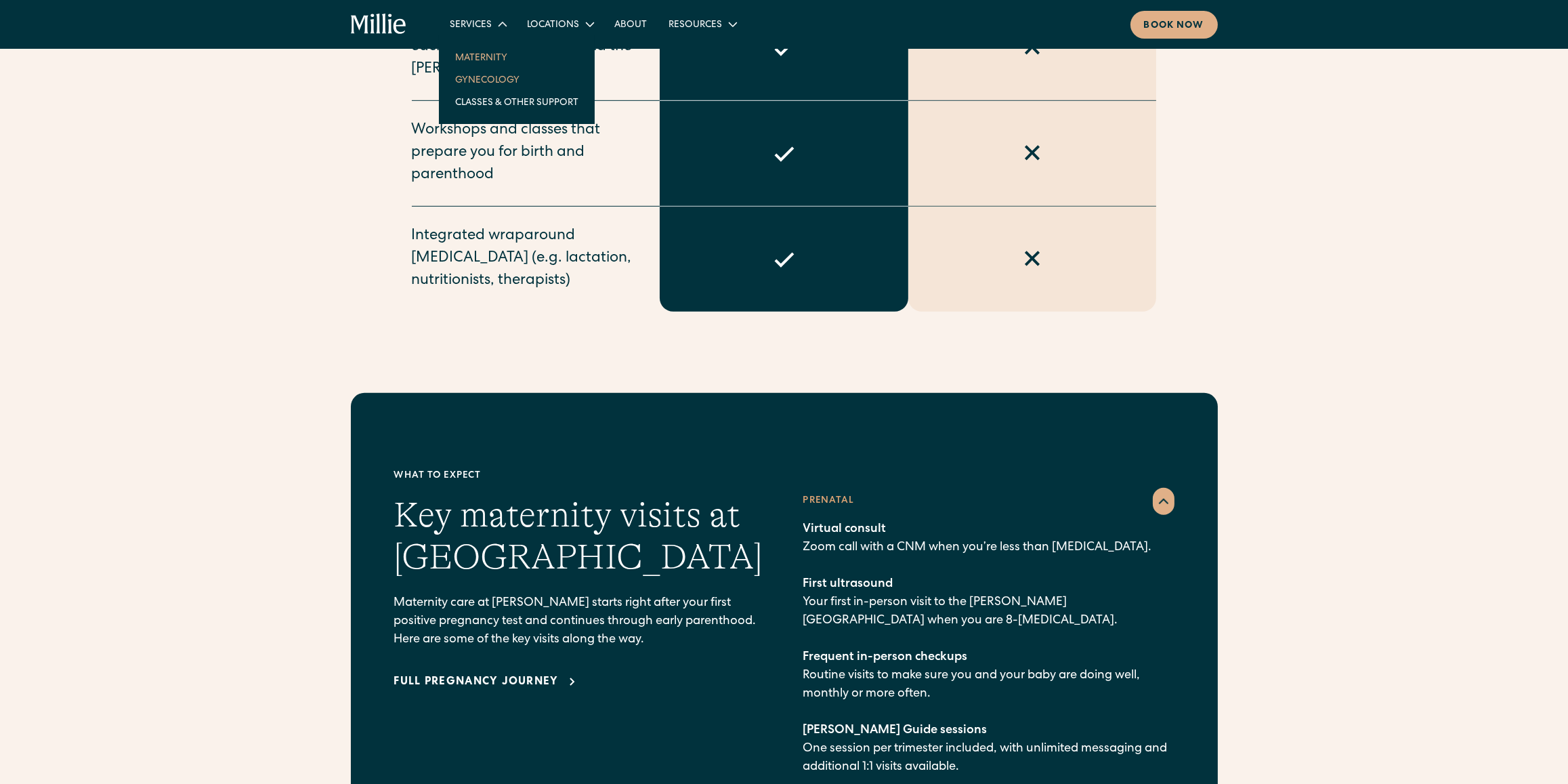
click at [483, 73] on link "Gynecology" at bounding box center [516, 79] width 145 height 23
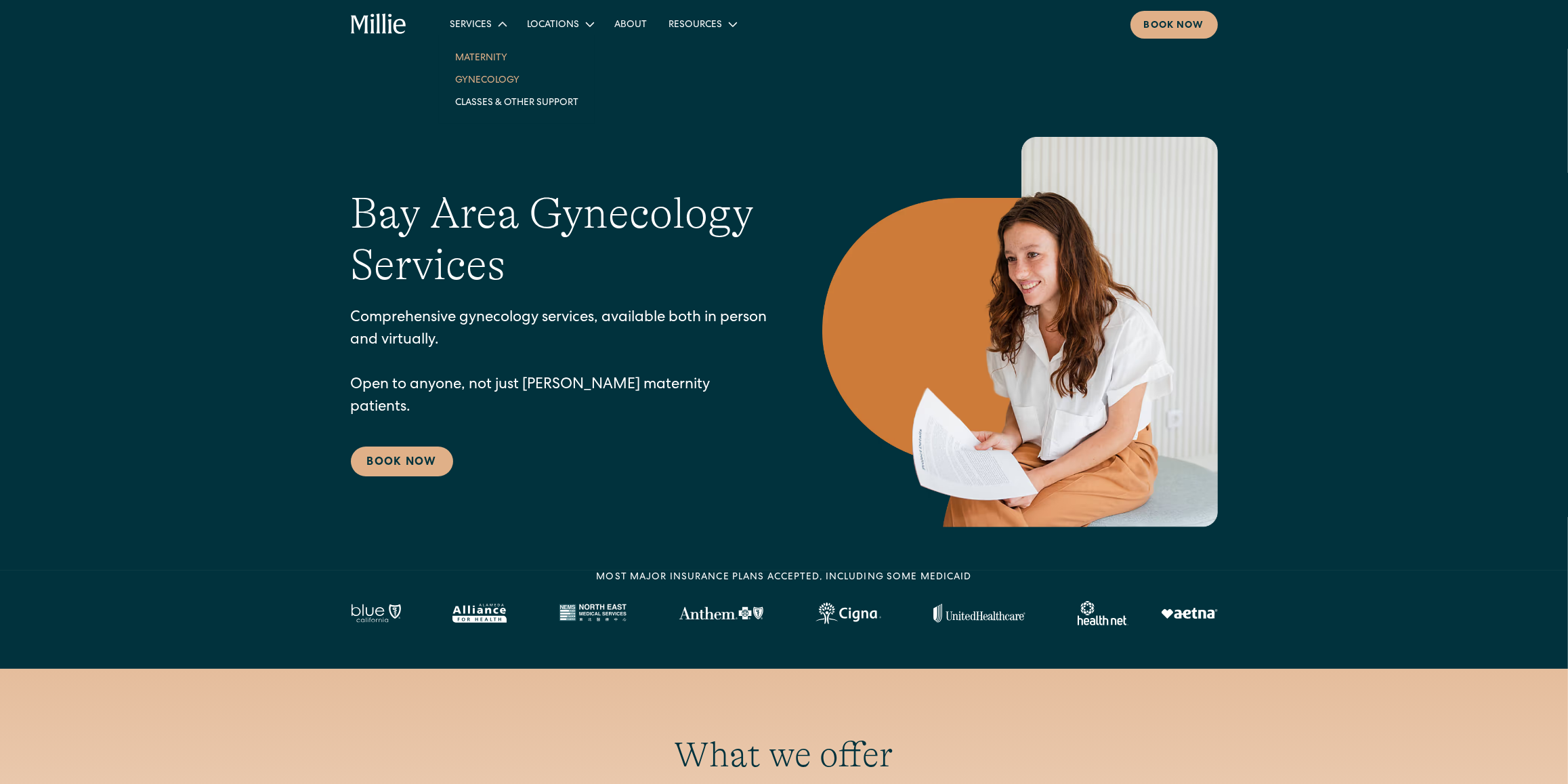
click at [481, 55] on link "Maternity" at bounding box center [516, 57] width 145 height 23
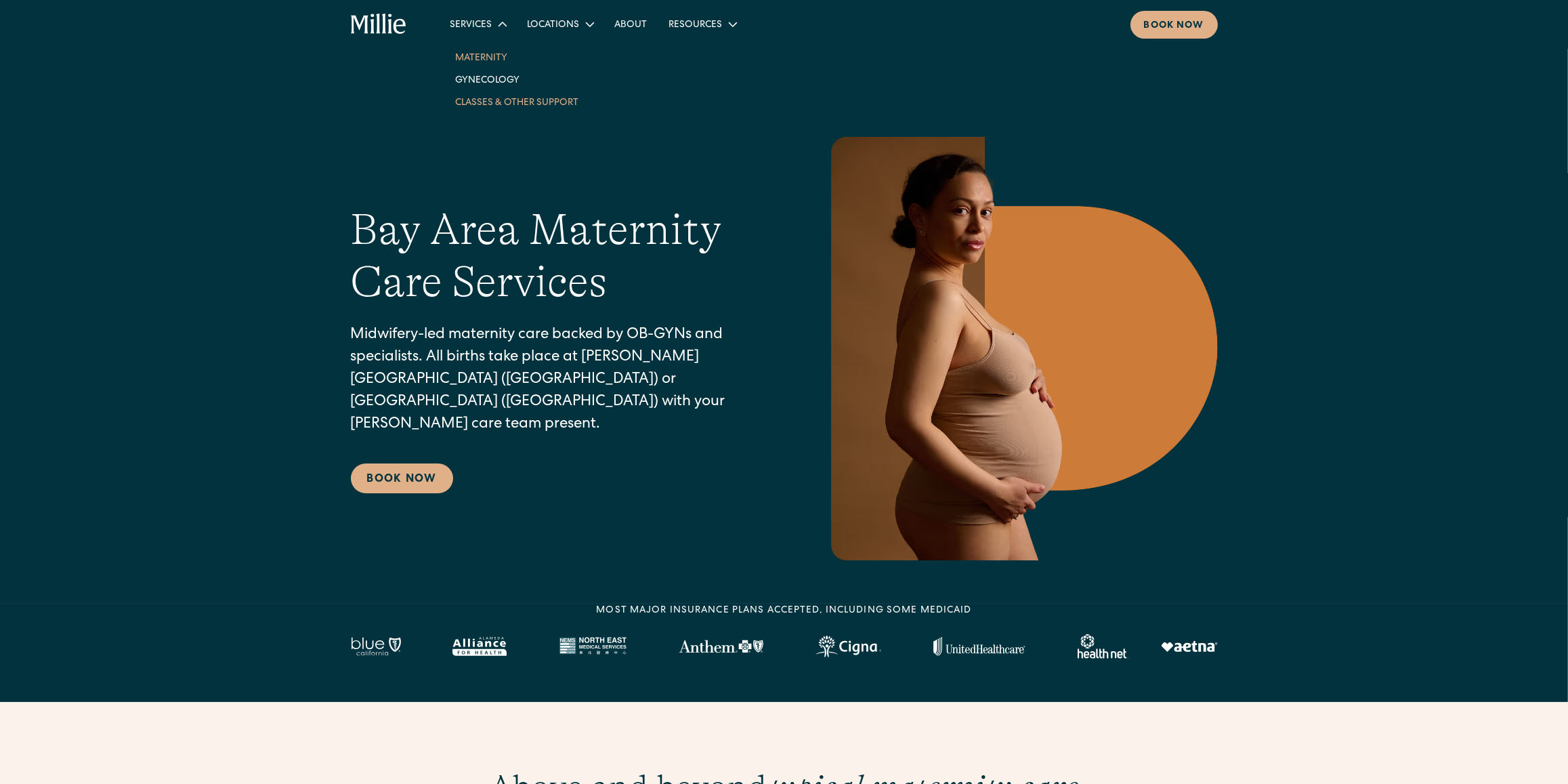
click at [485, 97] on link "Classes & Other Support" at bounding box center [516, 102] width 145 height 23
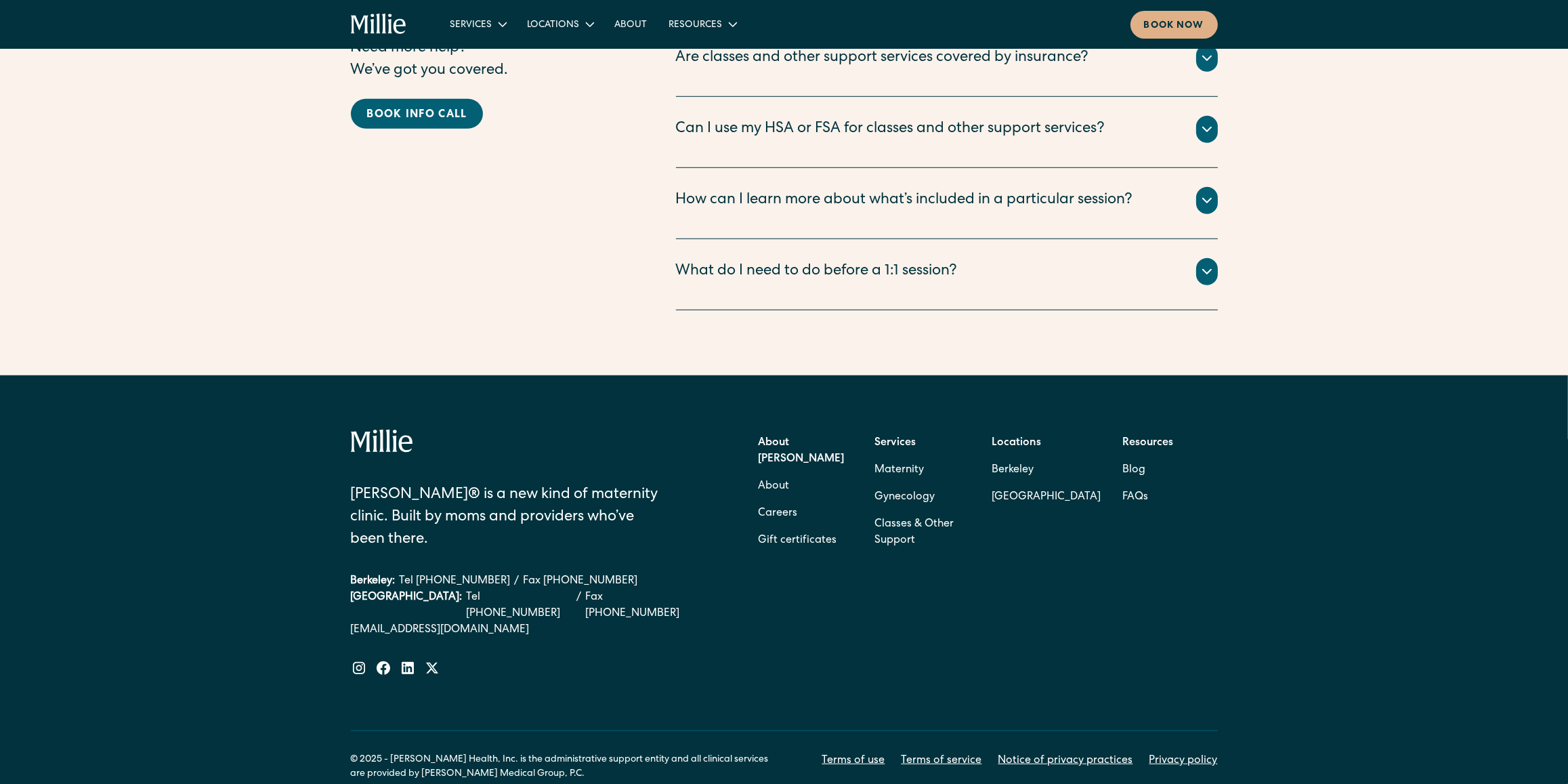
scroll to position [1601, 0]
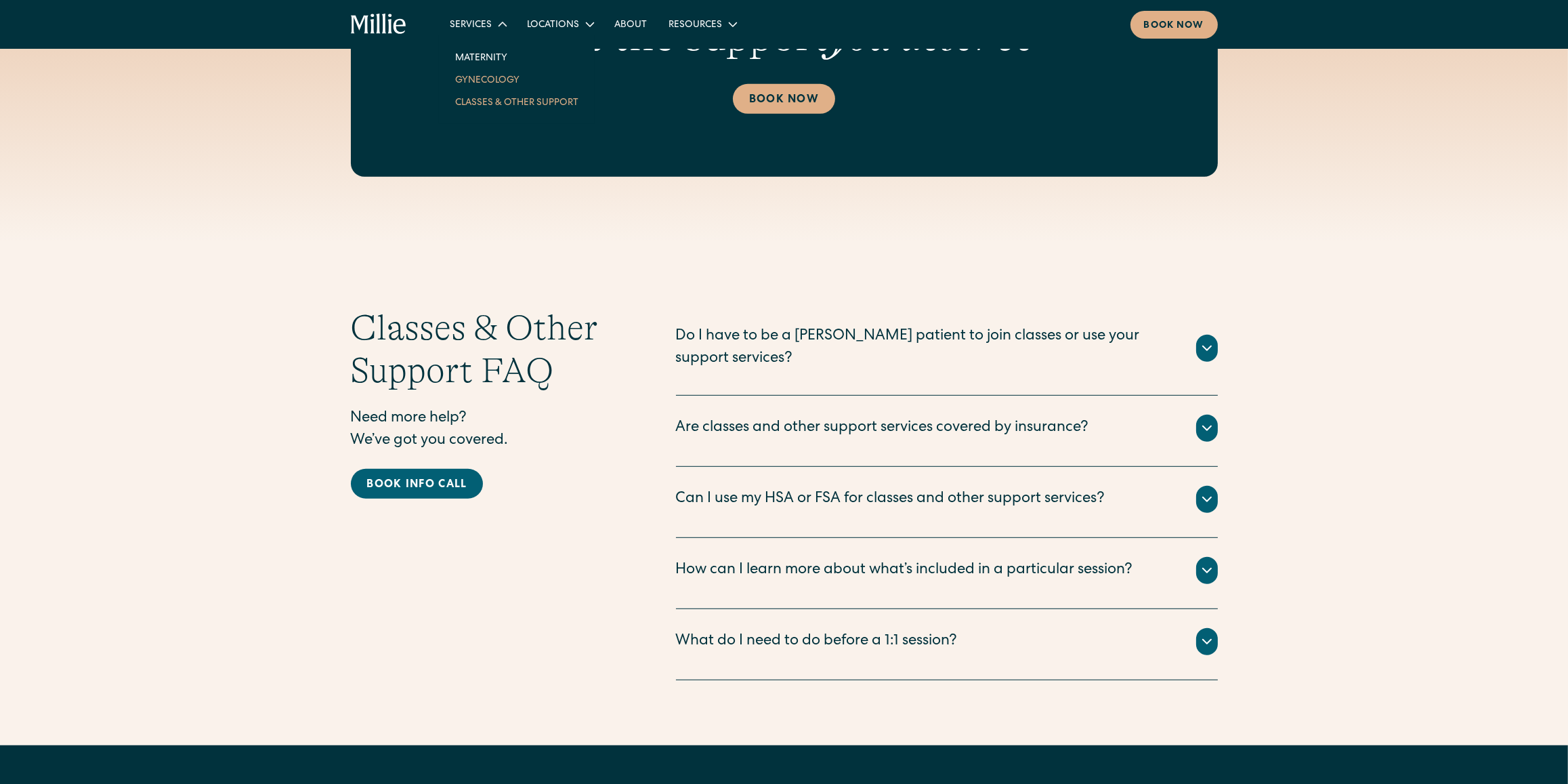
click at [498, 73] on link "Gynecology" at bounding box center [516, 79] width 145 height 23
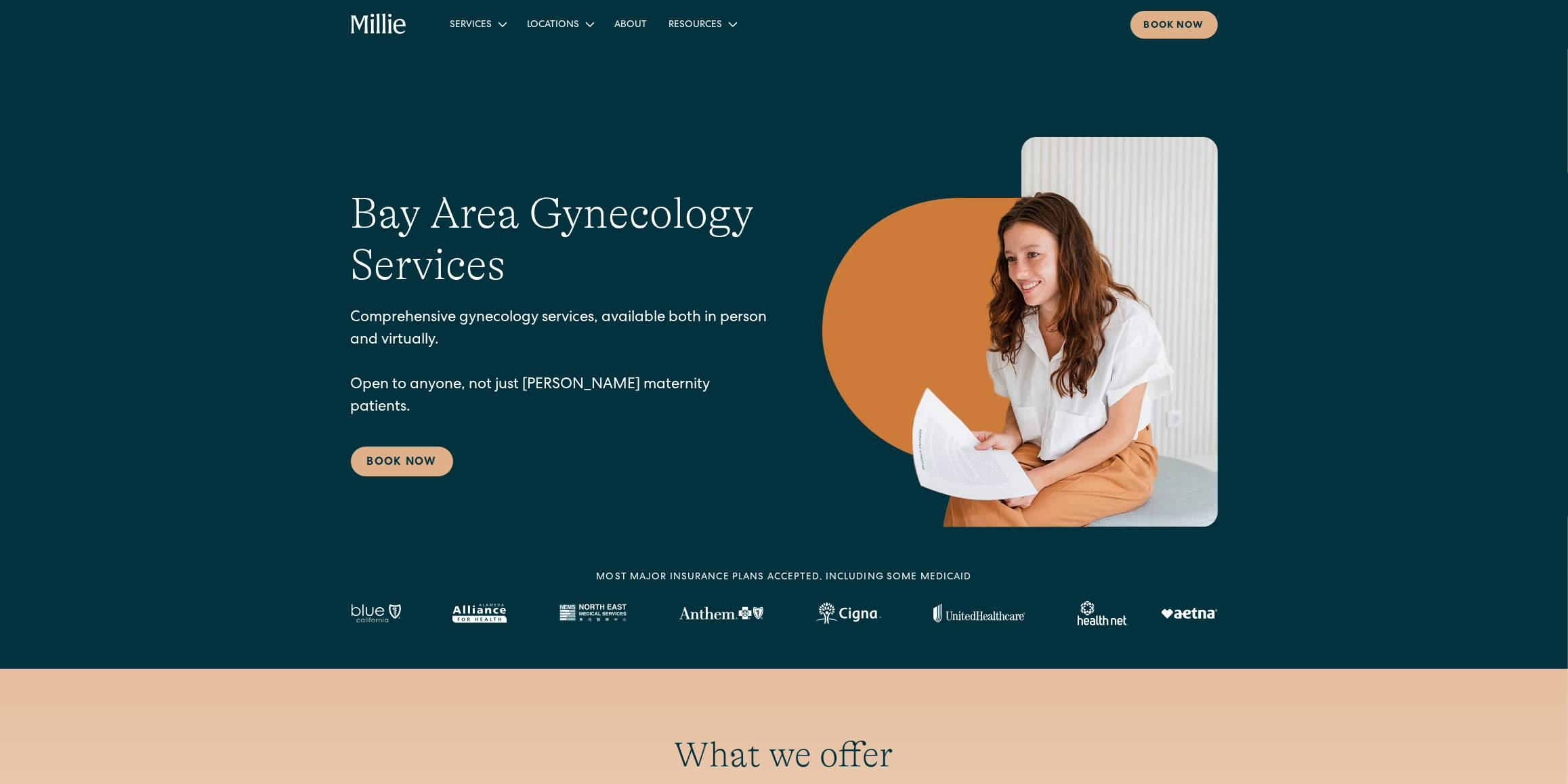
click at [397, 23] on icon "home" at bounding box center [379, 25] width 56 height 22
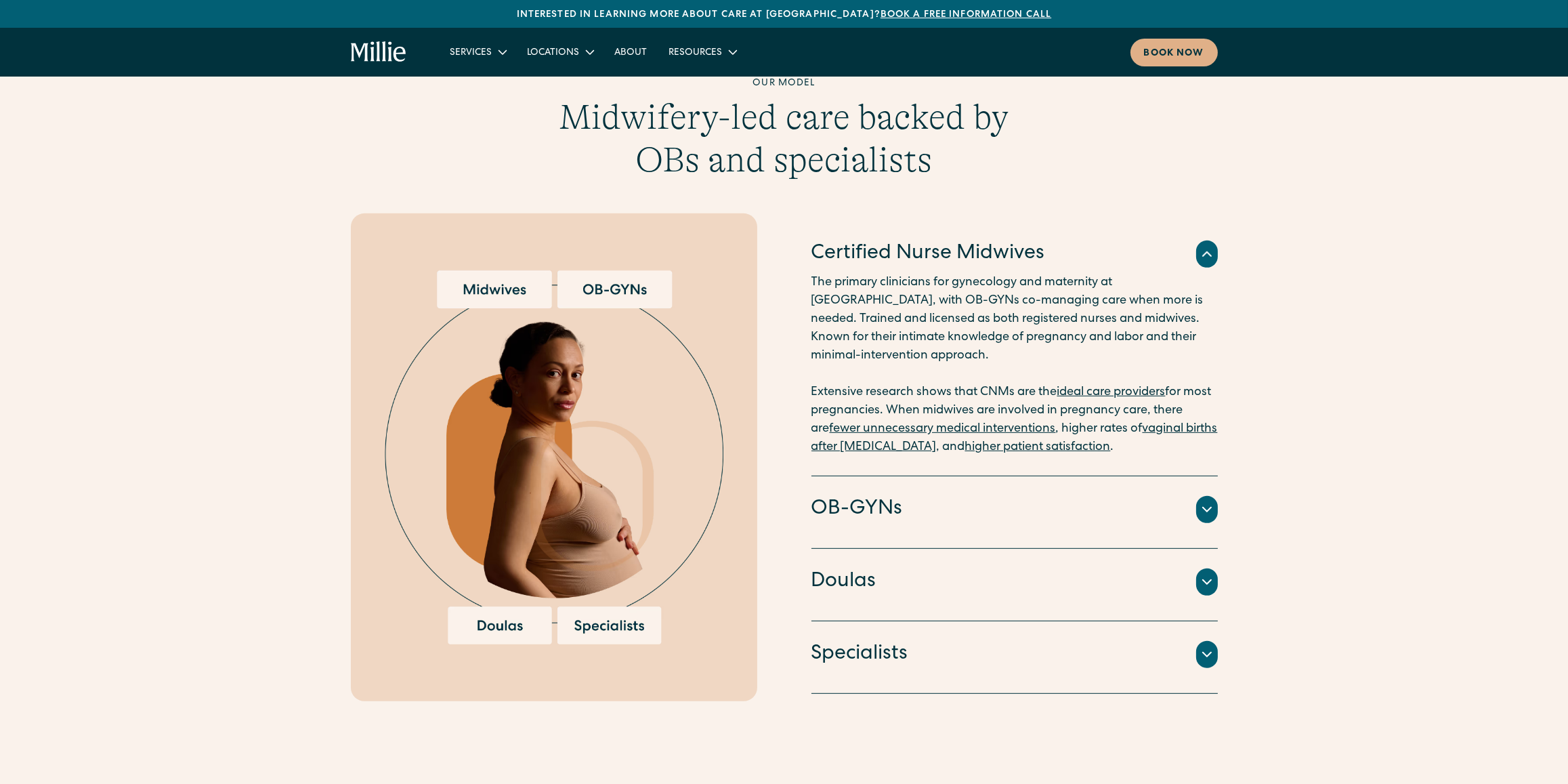
scroll to position [1294, 0]
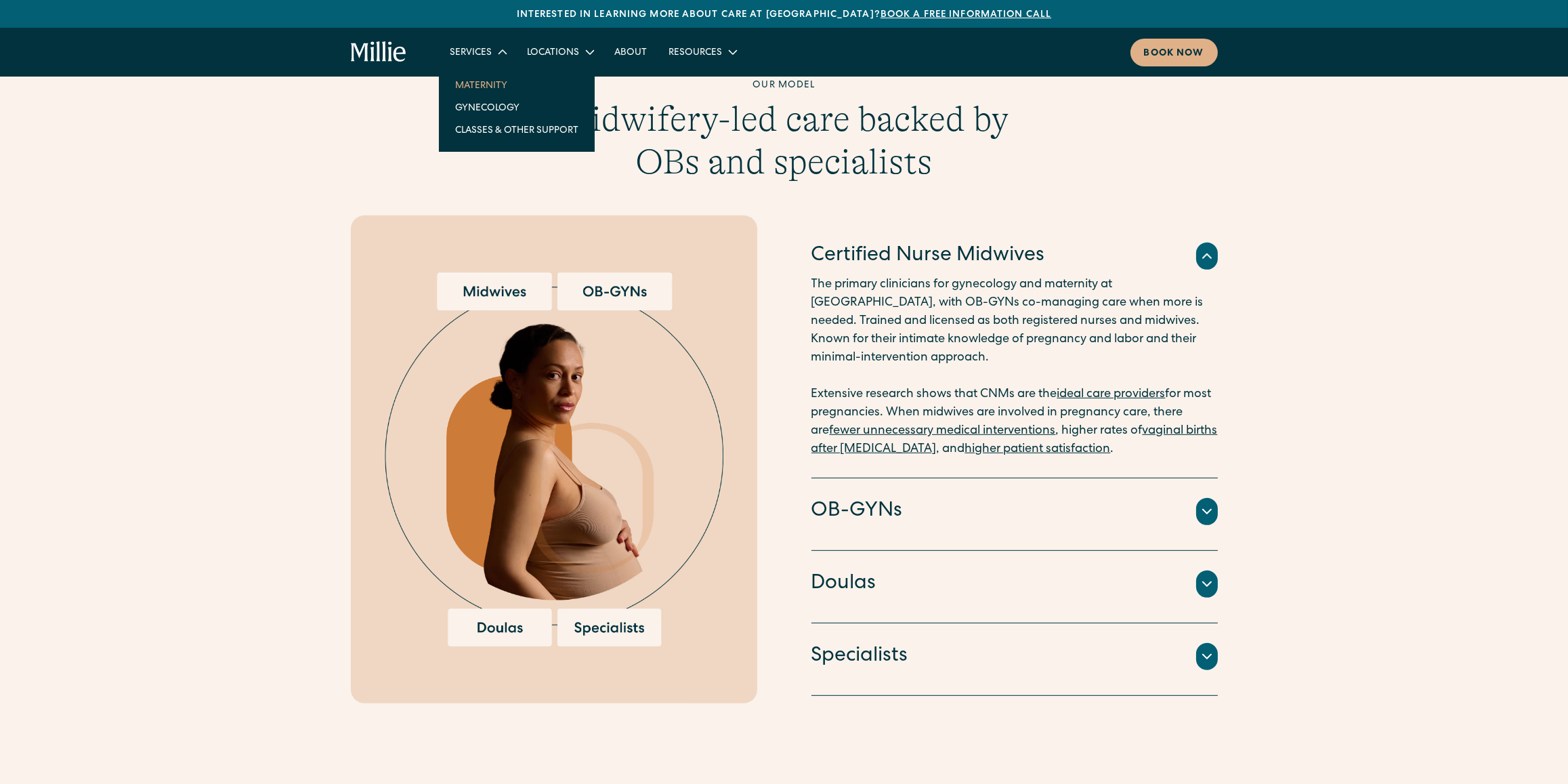
click at [480, 89] on link "Maternity" at bounding box center [516, 85] width 145 height 23
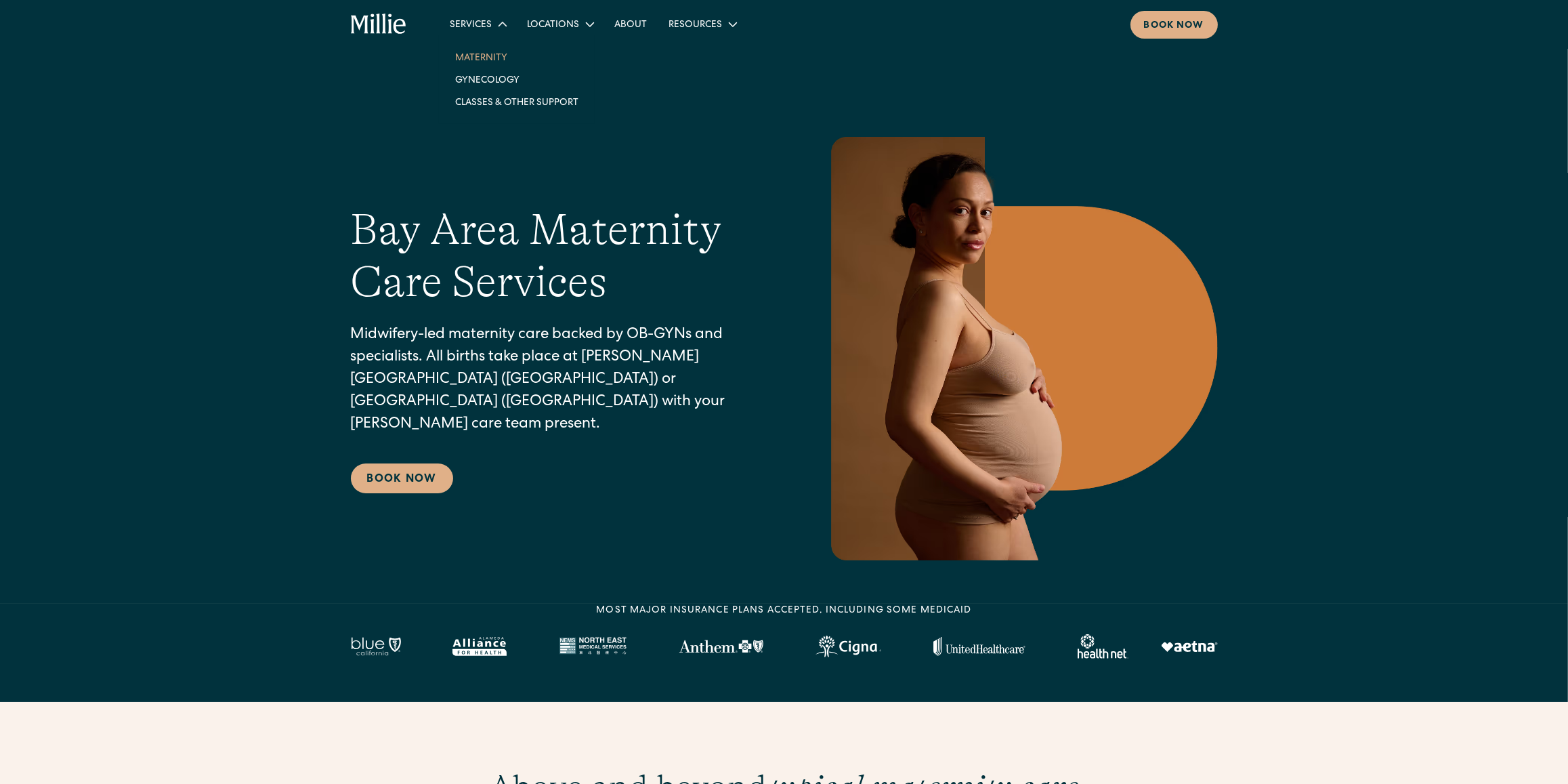
click at [481, 29] on div "Services" at bounding box center [471, 25] width 42 height 15
